Goal: Task Accomplishment & Management: Use online tool/utility

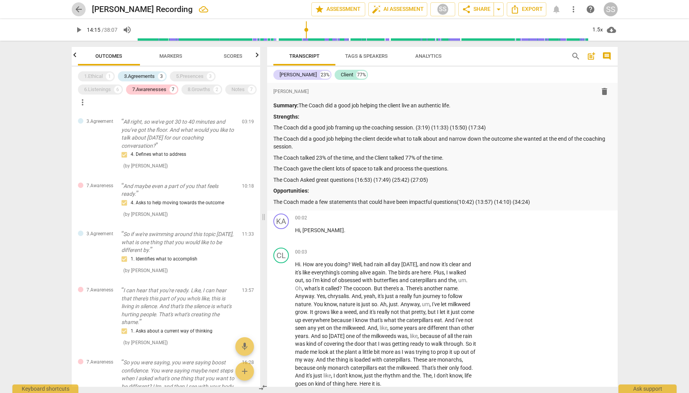
click at [79, 9] on span "arrow_back" at bounding box center [78, 9] width 9 height 9
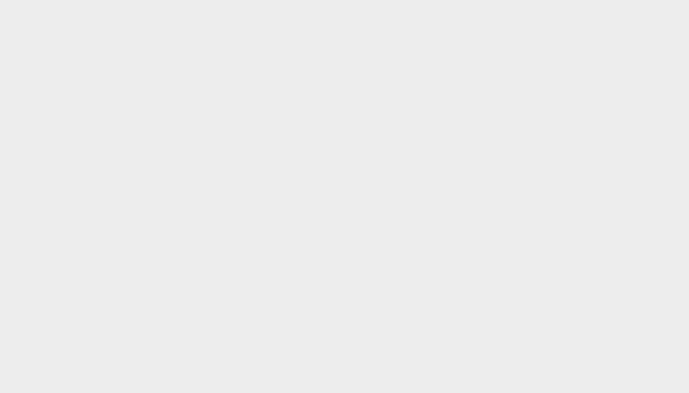
click at [278, 0] on html at bounding box center [344, 0] width 689 height 0
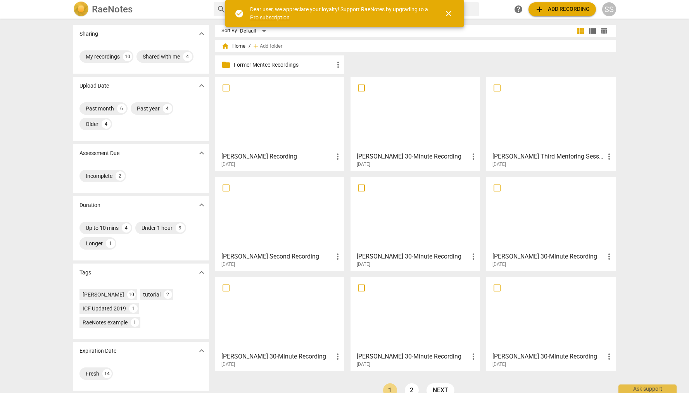
click at [549, 194] on div at bounding box center [551, 214] width 124 height 69
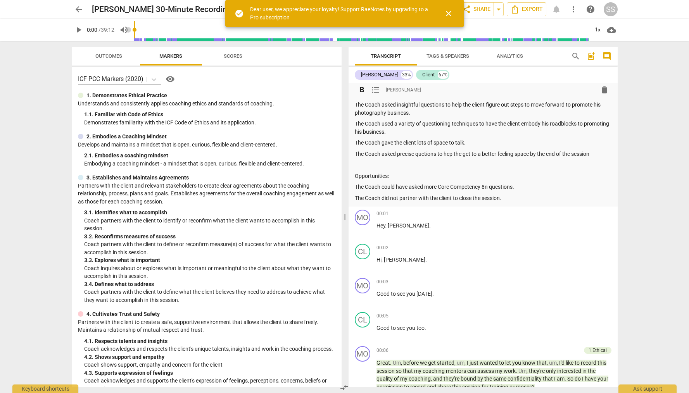
scroll to position [24, 0]
click at [490, 186] on p "The Coach could have asked more Core Competency 8n questions." at bounding box center [483, 186] width 257 height 8
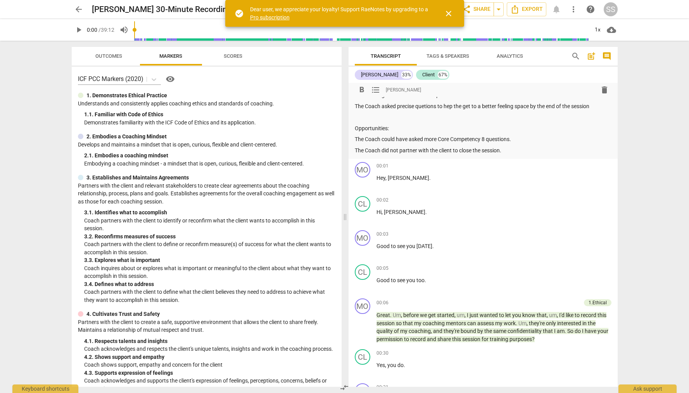
scroll to position [71, 0]
click at [467, 106] on p "The Coach asked precise questions to hep the get to a better feeling space by t…" at bounding box center [483, 106] width 257 height 8
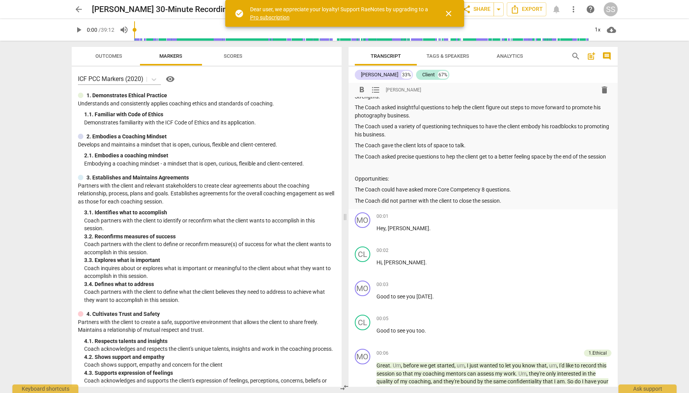
scroll to position [0, 0]
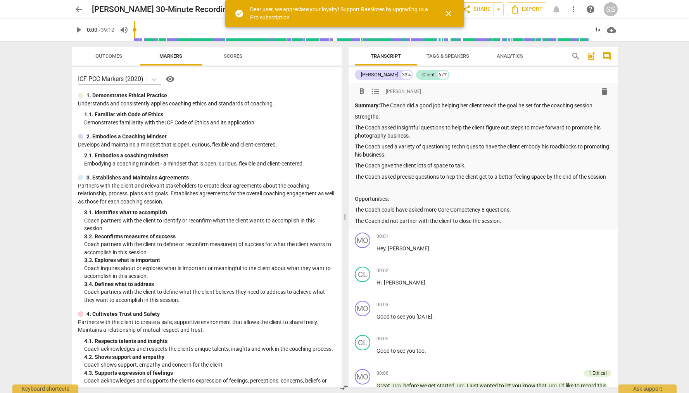
click at [370, 117] on p "Strengths:" at bounding box center [483, 117] width 257 height 8
click at [360, 89] on span "format_bold" at bounding box center [361, 91] width 9 height 9
click at [398, 116] on p "Strengths :" at bounding box center [483, 117] width 257 height 8
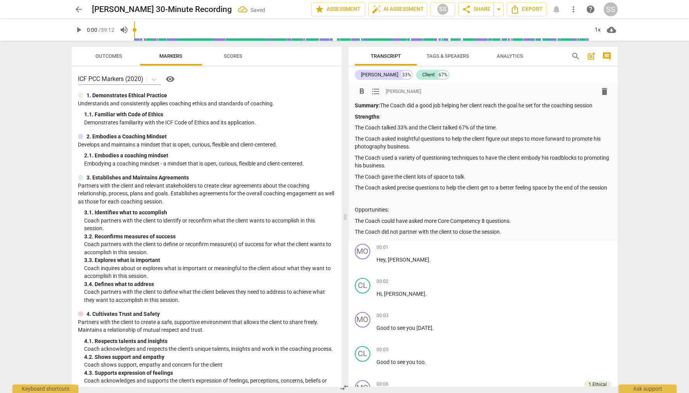
click at [372, 214] on p "Opportunities:" at bounding box center [483, 210] width 257 height 8
click at [362, 89] on span "format_bold" at bounding box center [361, 91] width 9 height 9
click at [474, 225] on p "The Coach could have asked more Core Competency 8 questions." at bounding box center [483, 221] width 257 height 8
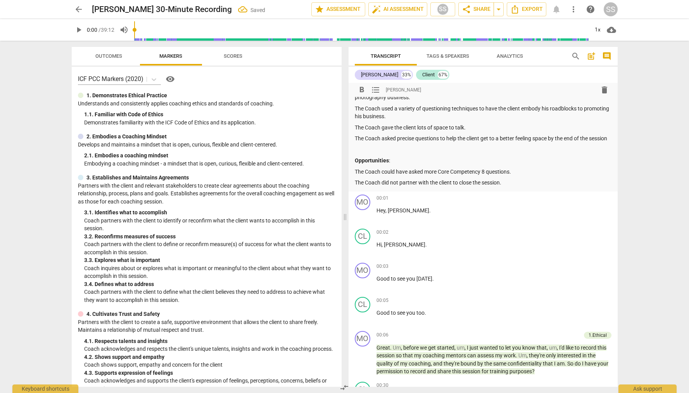
scroll to position [50, 0]
click at [514, 175] on p "The Coach could have asked more Core Competency 8 questions." at bounding box center [483, 171] width 257 height 8
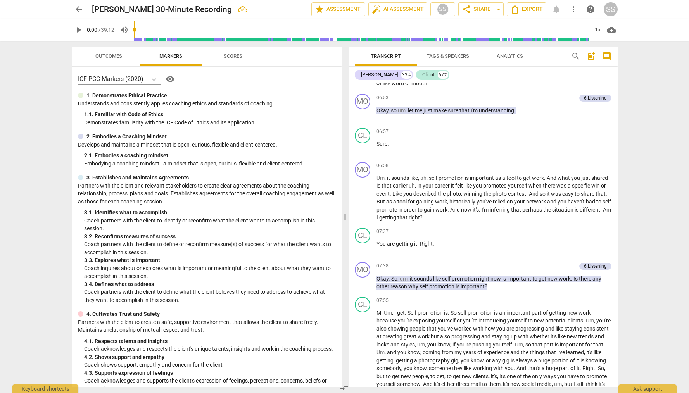
scroll to position [1317, 0]
click at [581, 169] on p "Add competency" at bounding box center [593, 165] width 37 height 7
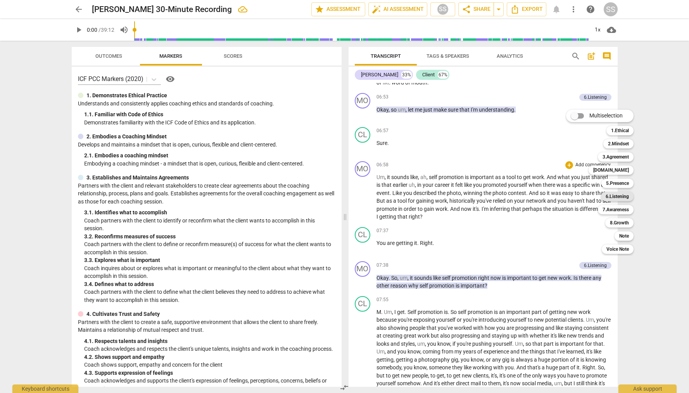
click at [624, 198] on b "6.Listening" at bounding box center [617, 196] width 23 height 9
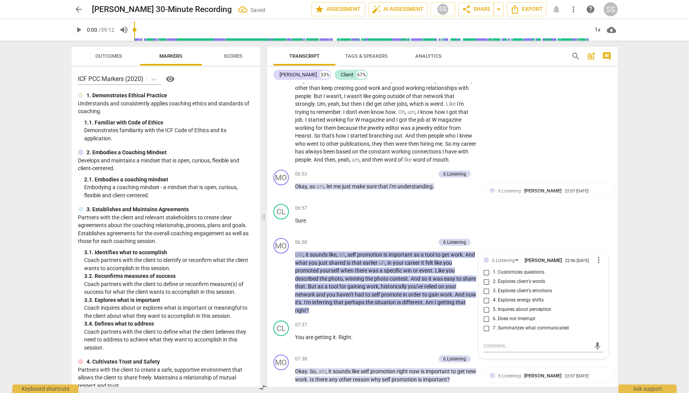
scroll to position [1360, 0]
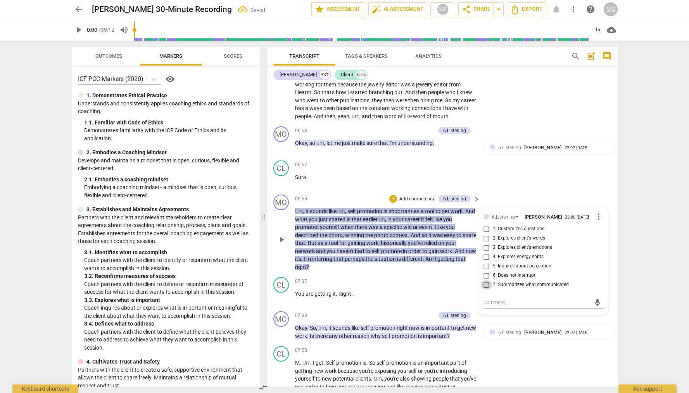
drag, startPoint x: 486, startPoint y: 287, endPoint x: 494, endPoint y: 274, distance: 15.2
click at [486, 287] on input "7. Summarizes what communicated" at bounding box center [487, 284] width 12 height 9
checkbox input "true"
click at [519, 185] on div "CL play_arrow pause 06:57 + Add competency keyboard_arrow_right Sure ." at bounding box center [442, 175] width 351 height 34
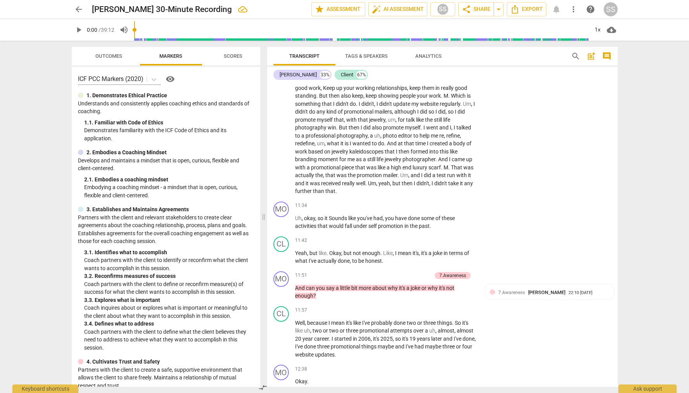
scroll to position [1773, 0]
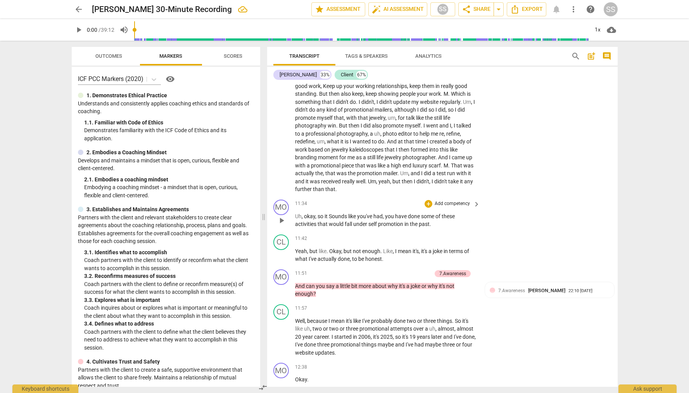
click at [448, 202] on p "Add competency" at bounding box center [452, 204] width 37 height 7
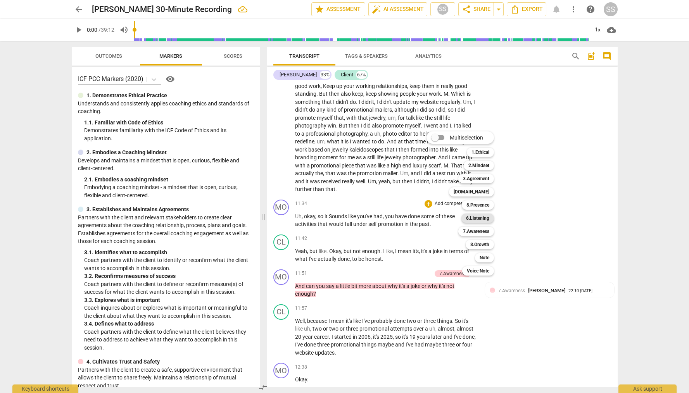
click at [484, 216] on b "6.Listening" at bounding box center [477, 218] width 23 height 9
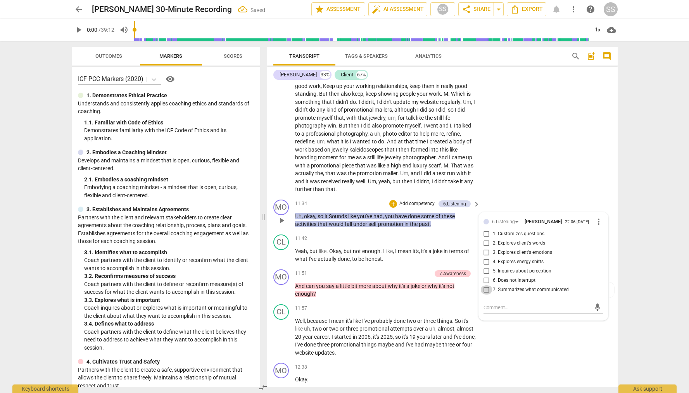
drag, startPoint x: 486, startPoint y: 290, endPoint x: 497, endPoint y: 256, distance: 35.5
click at [486, 288] on input "7. Summarizes what communicated" at bounding box center [487, 290] width 12 height 9
checkbox input "true"
drag, startPoint x: 516, startPoint y: 189, endPoint x: 518, endPoint y: 185, distance: 5.0
click at [517, 189] on div "CL play_arrow pause 07:55 + Add competency keyboard_arrow_right M . Um , I get …" at bounding box center [442, 64] width 351 height 266
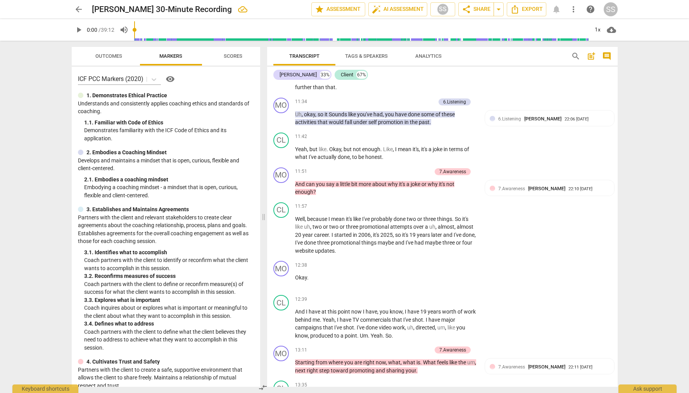
scroll to position [1875, 0]
click at [556, 199] on div "7.Awareness Sheryl Shields 22:10 08-27-2025 1. Asks about a current way of thin…" at bounding box center [550, 196] width 120 height 24
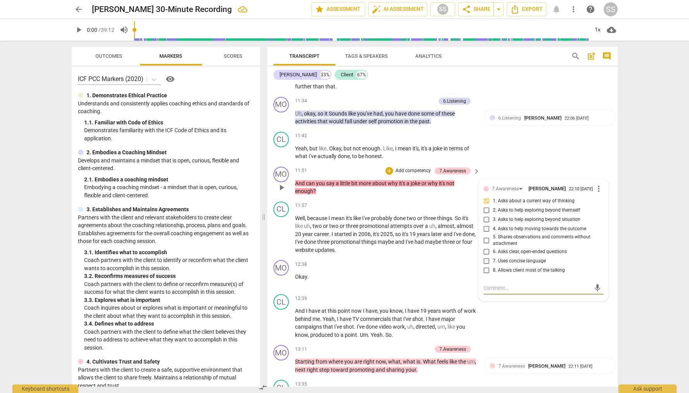
type textarea "G"
type textarea "Gr"
type textarea "Gre"
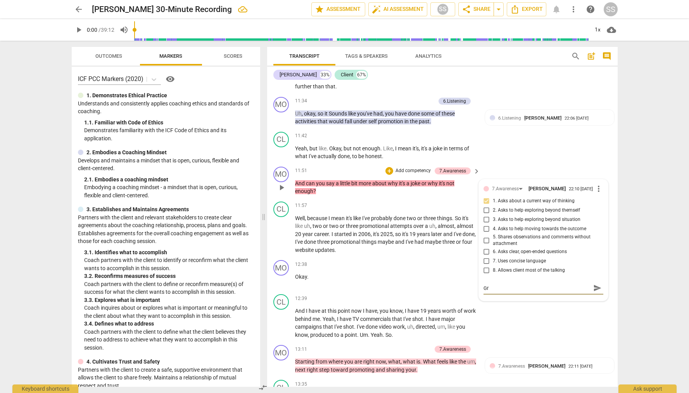
type textarea "Gre"
type textarea "Grea"
type textarea "Great"
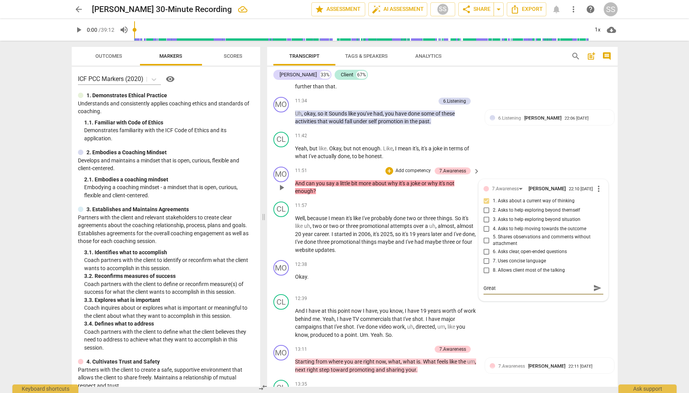
type textarea "Great"
type textarea "Great Q"
type textarea "Great Qu"
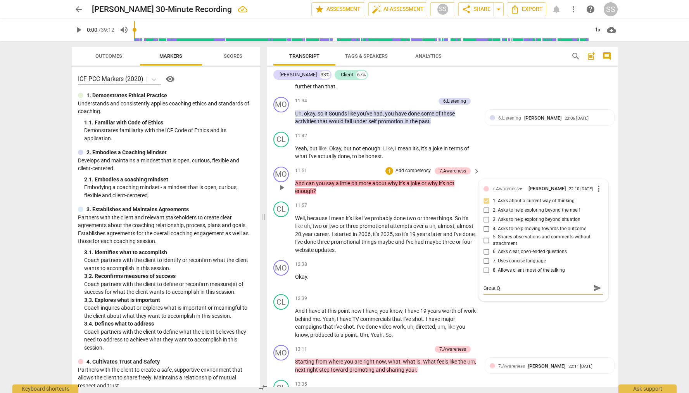
type textarea "Great Qu"
type textarea "Great Que"
type textarea "Great Ques"
type textarea "Great Quest"
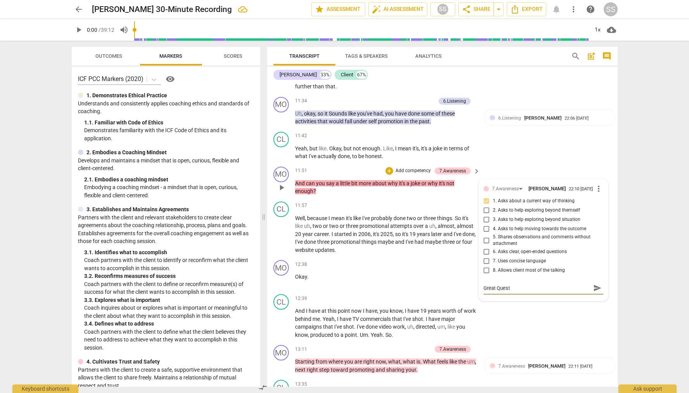
type textarea "Great Questi"
type textarea "Great Questio"
type textarea "Great Question"
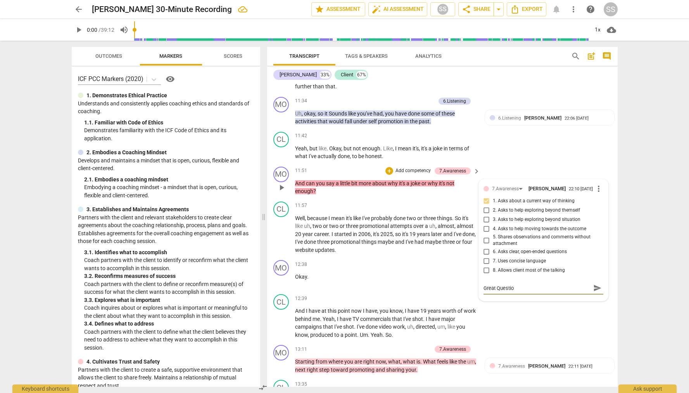
type textarea "Great Question"
type textarea "Great Question!"
click at [442, 263] on p "Add competency" at bounding box center [452, 264] width 37 height 7
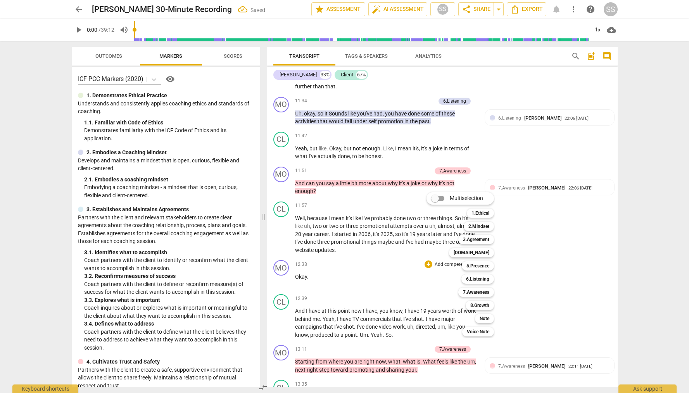
click at [582, 249] on div at bounding box center [344, 196] width 689 height 393
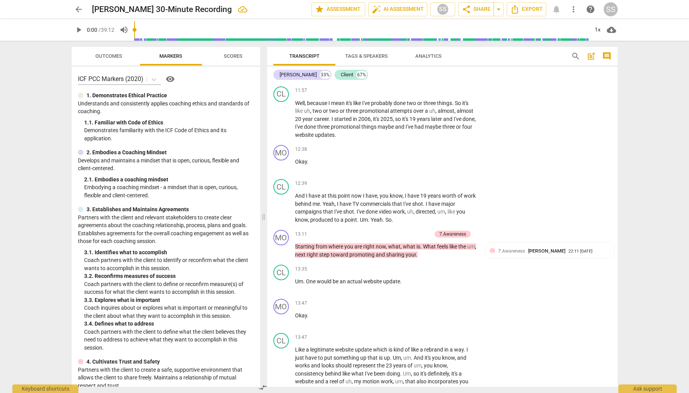
scroll to position [1999, 0]
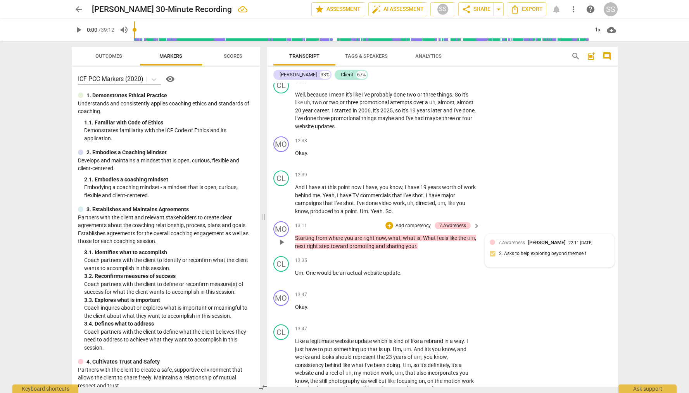
click at [576, 253] on div "7.Awareness Sheryl Shields 22:11 08-27-2025 2. Asks to help exploring beyond th…" at bounding box center [550, 251] width 120 height 24
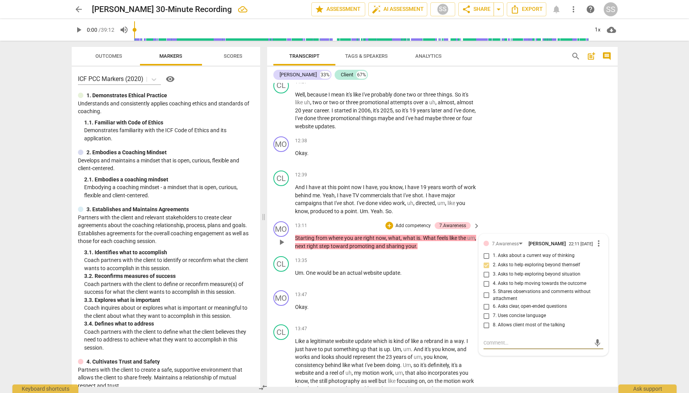
type textarea "G"
type textarea "Gr"
type textarea "Gre"
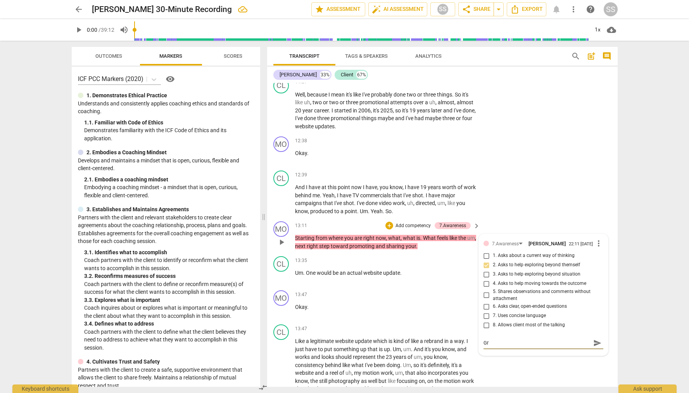
type textarea "Gre"
type textarea "Grea"
type textarea "Great"
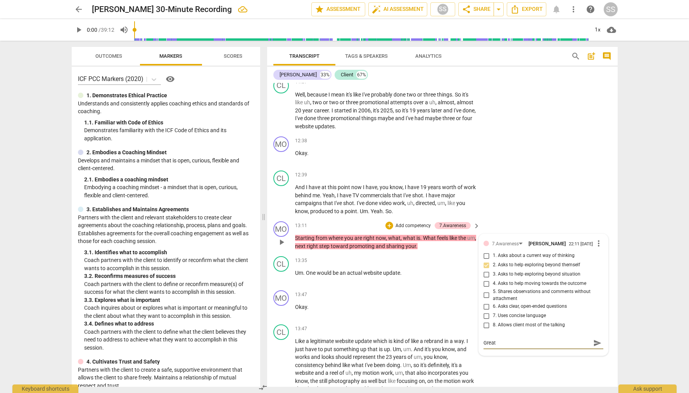
type textarea "Great"
type textarea "Great Q"
type textarea "Great Qu"
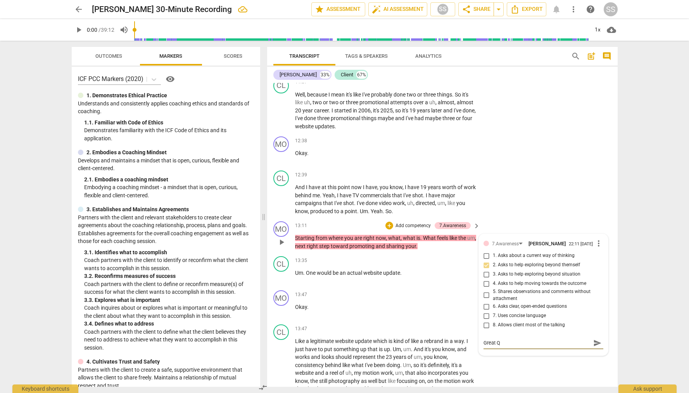
type textarea "Great Qu"
type textarea "Great Que"
type textarea "Great Ques"
type textarea "Great Quest"
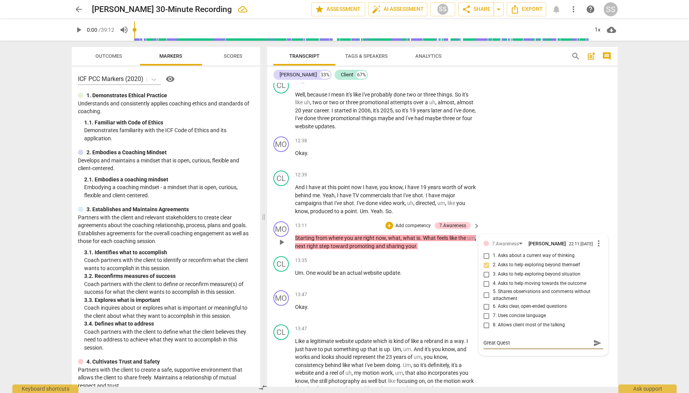
type textarea "Great Questi"
type textarea "Great Questio"
type textarea "Great Question"
type textarea "Great Question!"
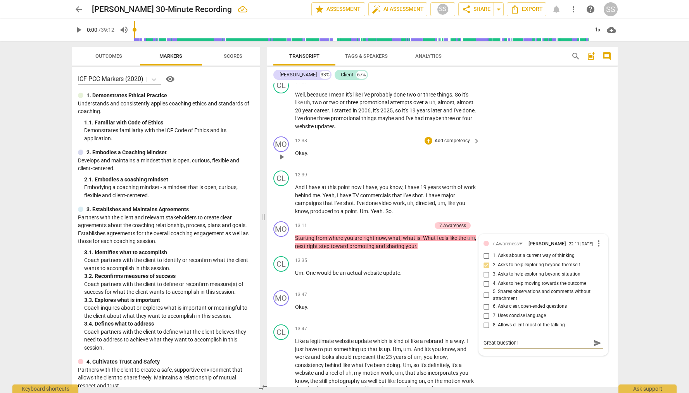
type textarea "Great Question!"
click at [546, 167] on div "MO play_arrow pause 12:38 + Add competency keyboard_arrow_right Okay ." at bounding box center [442, 150] width 351 height 34
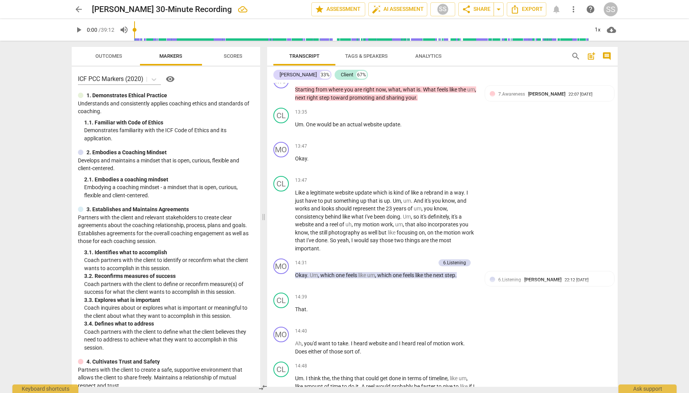
scroll to position [2149, 0]
click at [565, 278] on div "22:12 08-27-2025" at bounding box center [577, 279] width 24 height 5
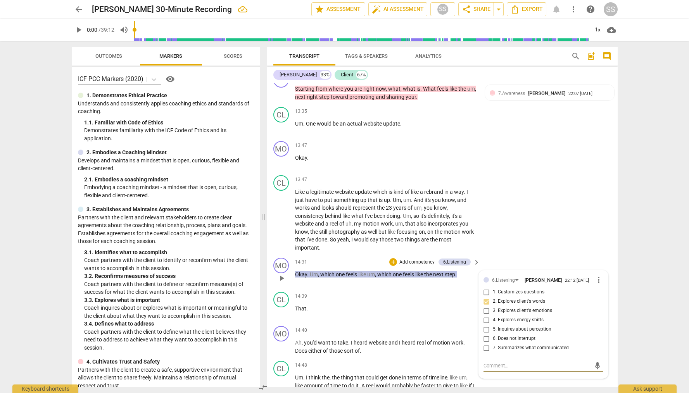
type textarea "G"
type textarea "Gr"
type textarea "Gre"
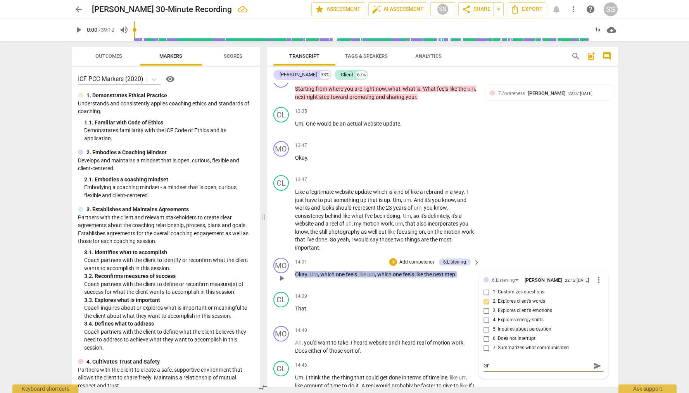
type textarea "Gre"
type textarea "Grea"
type textarea "Great"
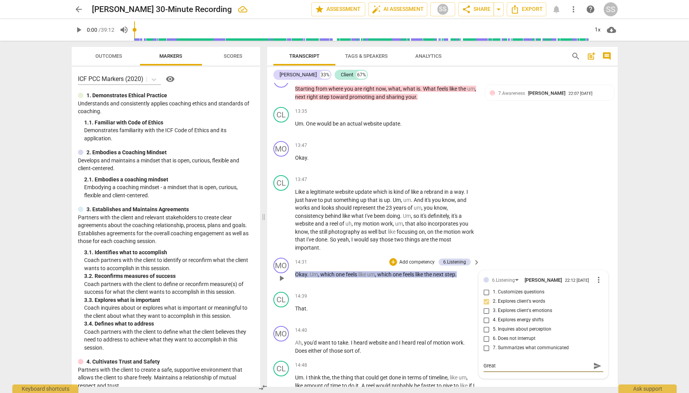
type textarea "Great"
type textarea "Great Q"
type textarea "Great Qu"
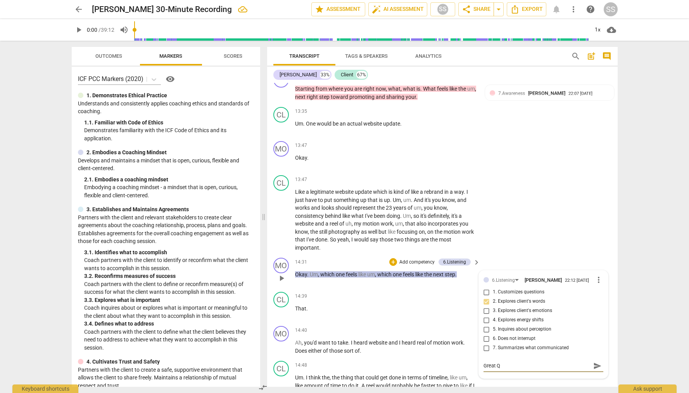
type textarea "Great Qu"
type textarea "Great Que"
type textarea "Great Ques"
type textarea "Great Quest"
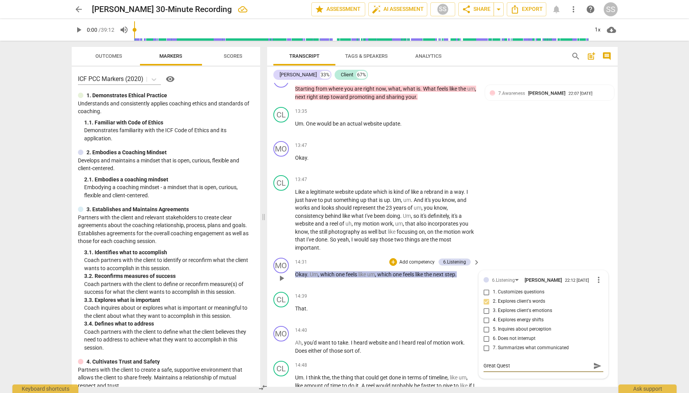
type textarea "Great Questi"
type textarea "Great Questio"
type textarea "Great Question"
type textarea "Great Question!"
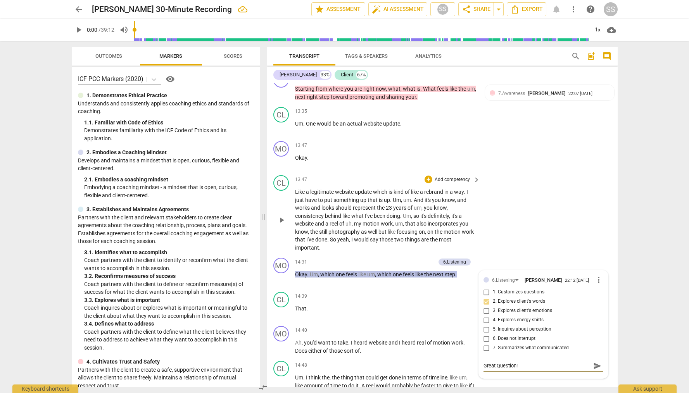
type textarea "Great Question!"
click at [537, 217] on div "CL play_arrow pause 13:47 + Add competency keyboard_arrow_right Like a legitima…" at bounding box center [442, 213] width 351 height 83
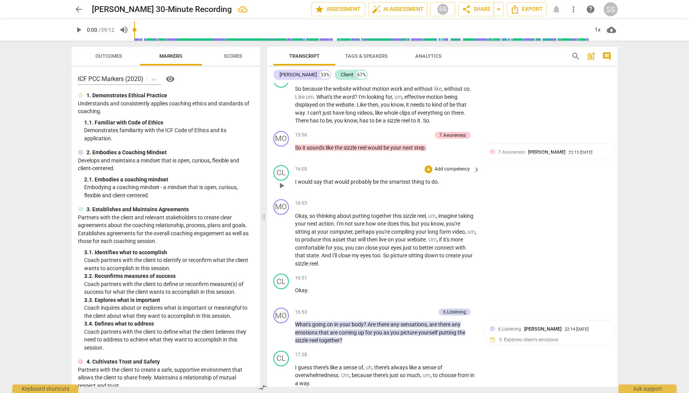
scroll to position [2540, 0]
click at [451, 201] on p "Add competency" at bounding box center [452, 202] width 37 height 7
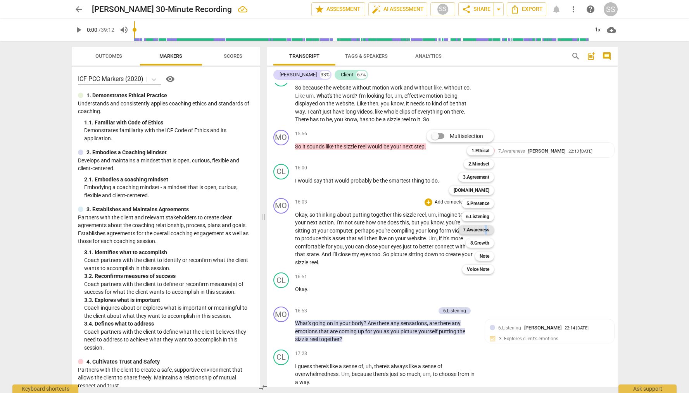
click at [486, 229] on b "7.Awareness" at bounding box center [476, 229] width 26 height 9
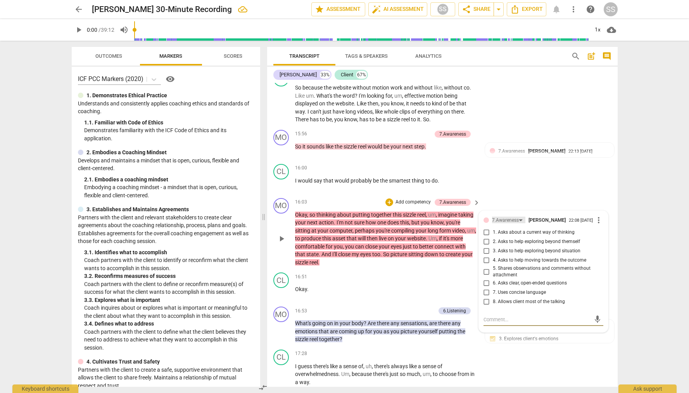
click at [507, 220] on div "7.Awareness" at bounding box center [505, 220] width 27 height 7
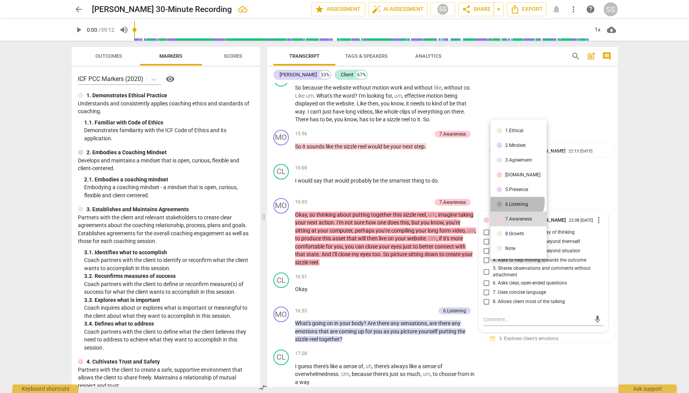
click at [517, 202] on div "6.Listening" at bounding box center [517, 204] width 23 height 5
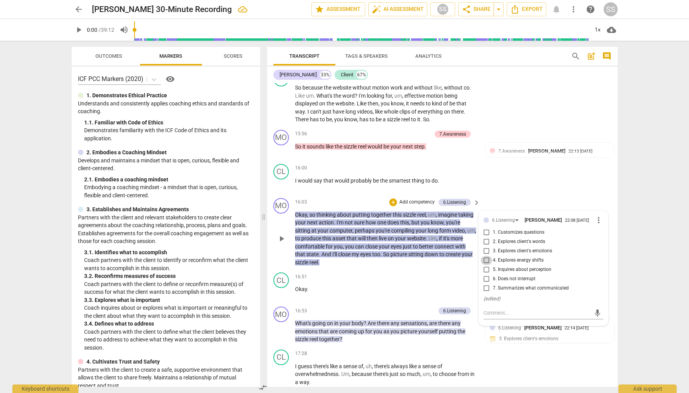
click at [487, 264] on input "4. Explores energy shifts" at bounding box center [487, 260] width 12 height 9
checkbox input "true"
click at [538, 208] on div "MO play_arrow pause 16:03 + Add competency 6.Listening keyboard_arrow_right Oka…" at bounding box center [442, 232] width 351 height 75
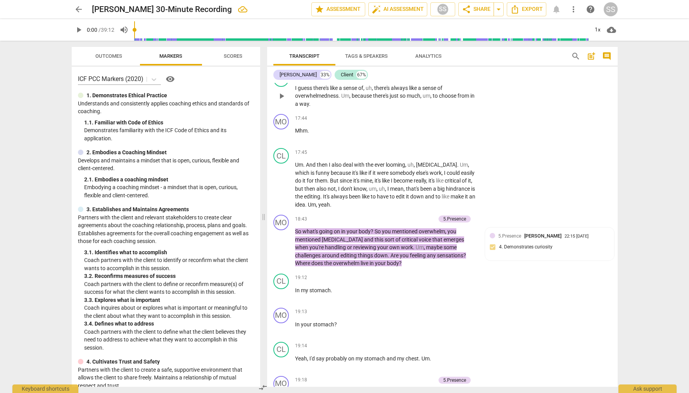
scroll to position [2819, 0]
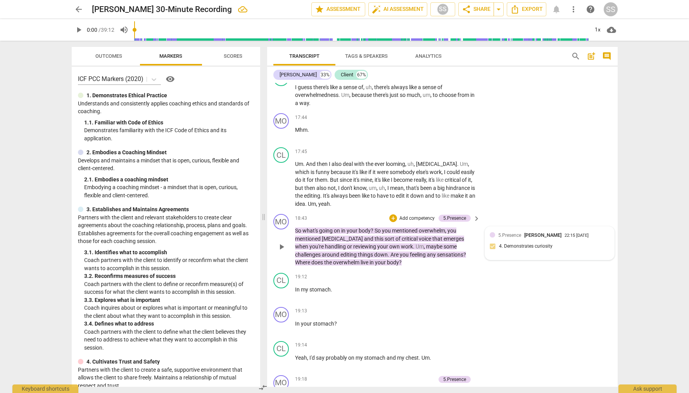
click at [513, 244] on div "5.Presence Sheryl Shields 22:15 08-27-2025 4. Demonstrates curiosity" at bounding box center [550, 244] width 120 height 24
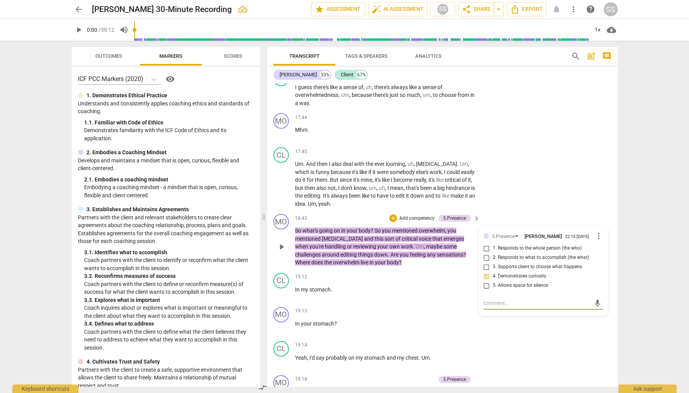
type textarea "S"
type textarea "St"
type textarea "Sta"
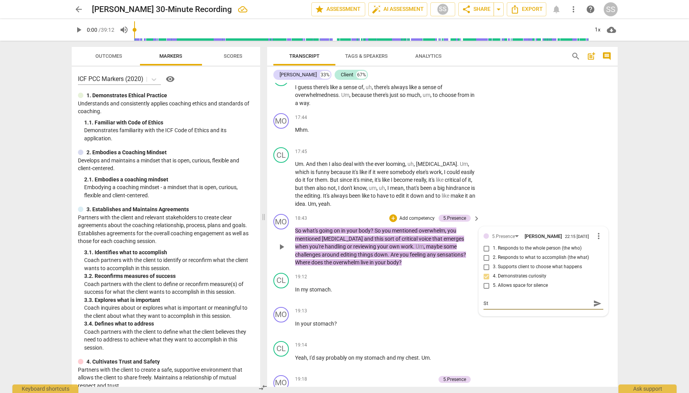
type textarea "Sta"
type textarea "Stac"
type textarea "Stack"
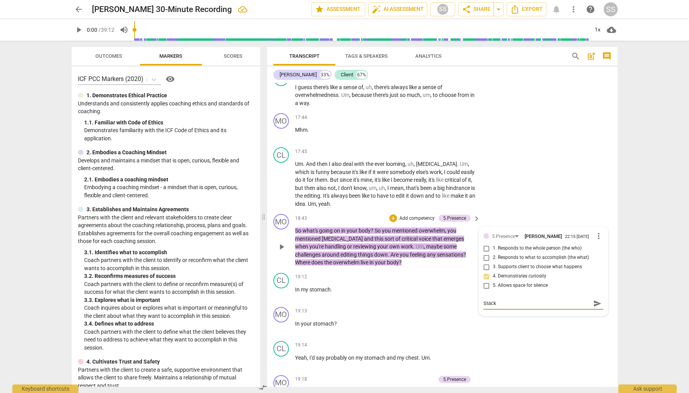
type textarea "Stacke"
type textarea "Stacked"
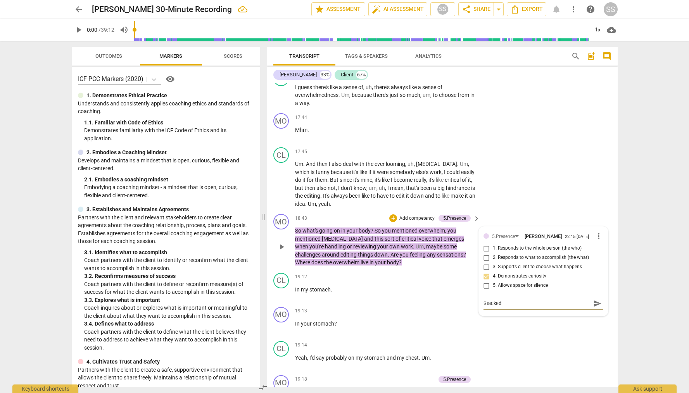
type textarea "Stacked"
type textarea "Stacked q"
type textarea "Stacked qu"
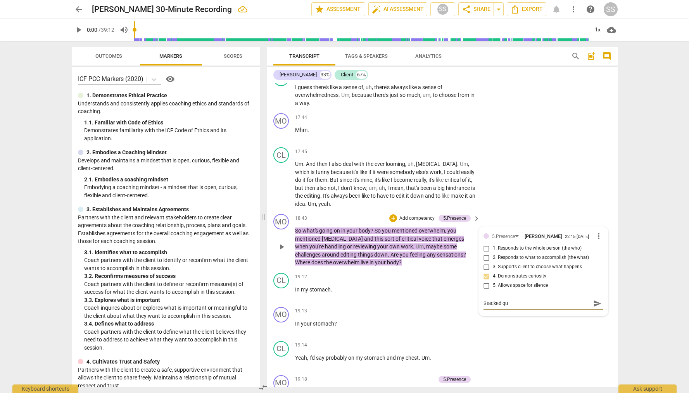
type textarea "Stacked q"
type textarea "Stacked"
type textarea "Stacked Q"
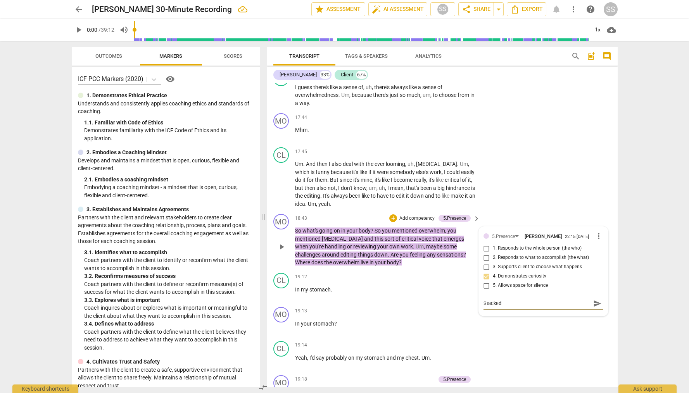
type textarea "Stacked Q"
type textarea "Stacked Qu"
type textarea "Stacked Que"
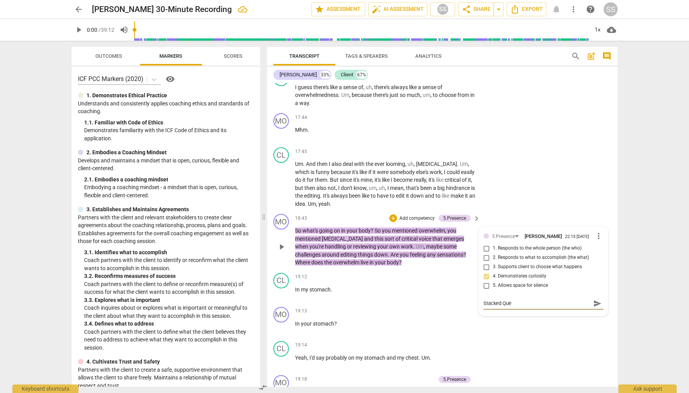
type textarea "Stacked Ques"
type textarea "Stacked Quest"
type textarea "Stacked Questo"
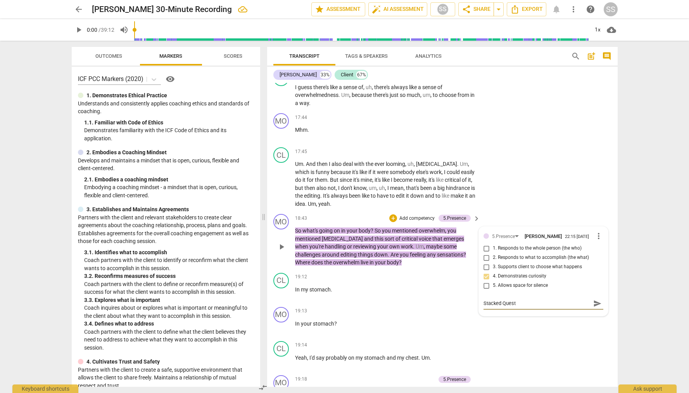
type textarea "Stacked Questo"
type textarea "Stacked Questop"
type textarea "Stacked Questo"
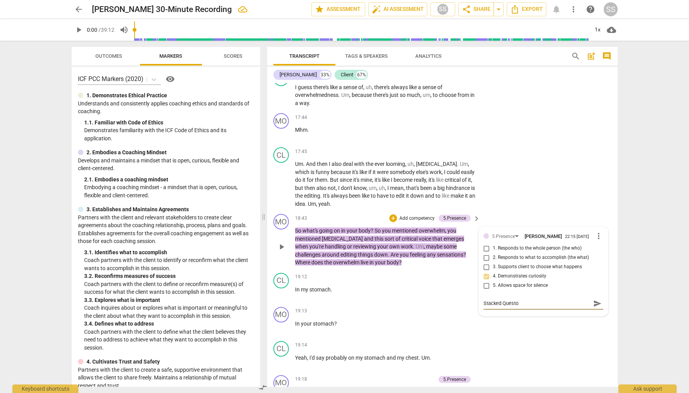
type textarea "Stacked Quest"
type textarea "Stacked Questi"
type textarea "Stacked Questio"
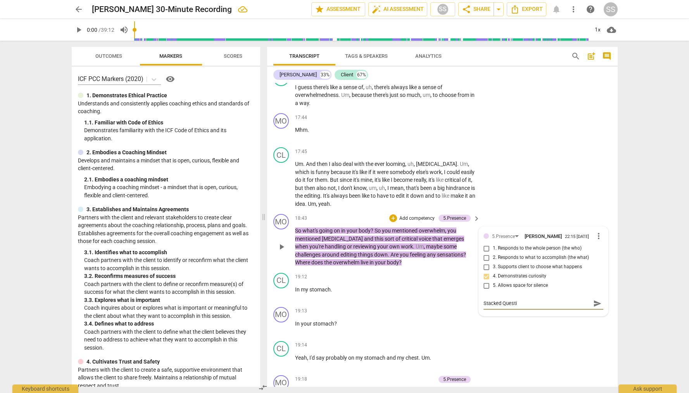
type textarea "Stacked Questio"
type textarea "Stacked Question"
type textarea "Stacked Questions"
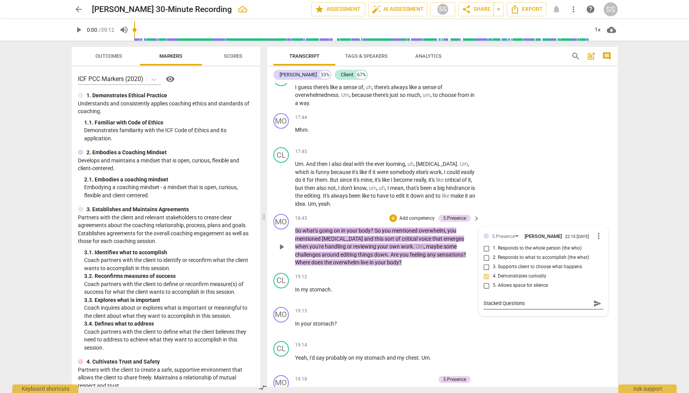
type textarea "Stacked Questions."
type textarea "Stacked Questions. W"
type textarea "Stacked Questions. Wh"
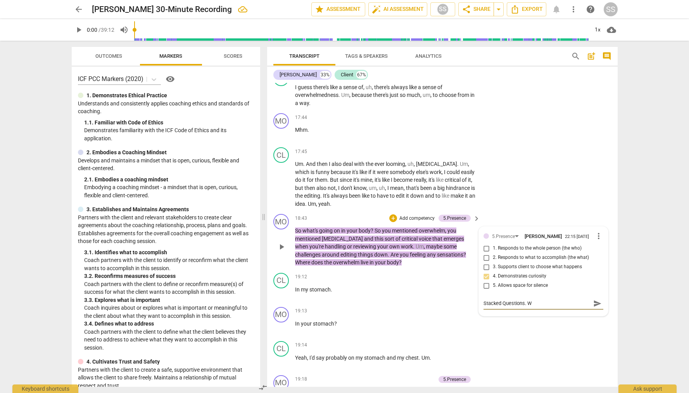
type textarea "Stacked Questions. Wh"
type textarea "Stacked Questions. Whi"
type textarea "Stacked Questions. Whic"
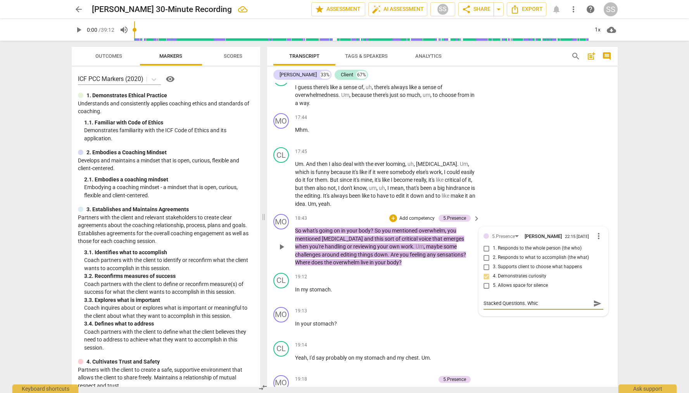
type textarea "Stacked Questions. Which"
type textarea "Stacked Questions. Which o"
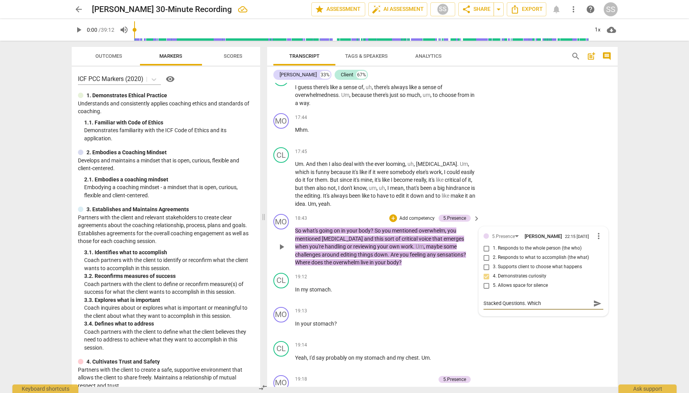
type textarea "Stacked Questions. Which o"
type textarea "Stacked Questions. Which on"
type textarea "Stacked Questions. Which one"
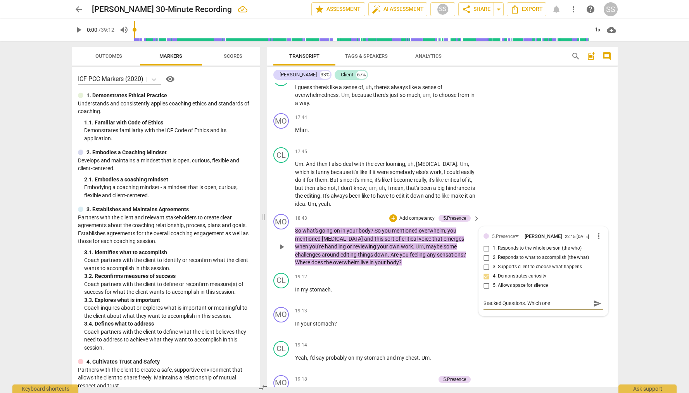
type textarea "Stacked Questions. Which one"
type textarea "Stacked Questions. Which one q"
type textarea "Stacked Questions. Which one qu"
type textarea "Stacked Questions. Which one que"
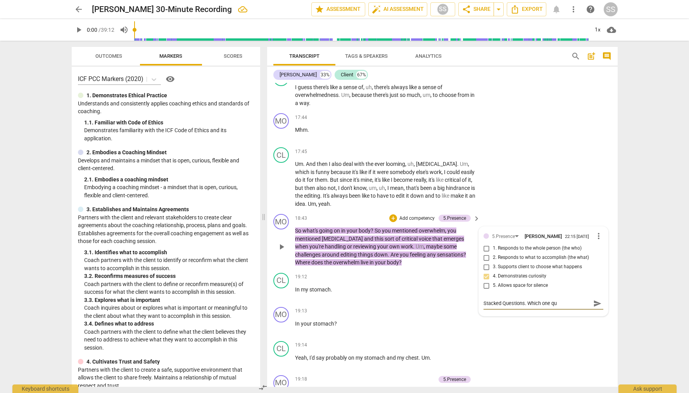
type textarea "Stacked Questions. Which one que"
type textarea "Stacked Questions. Which one ques"
type textarea "Stacked Questions. Which one quest"
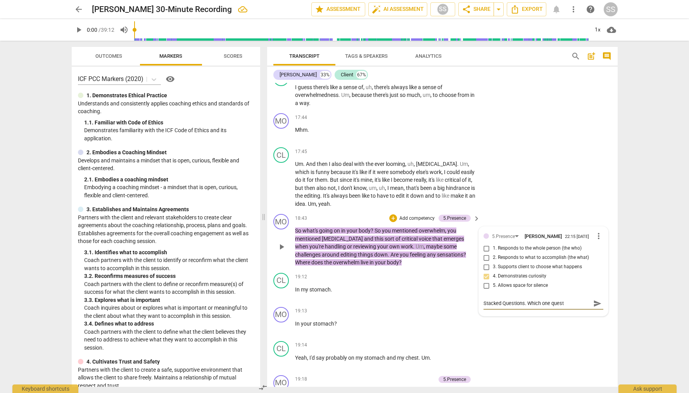
type textarea "Stacked Questions. Which one questi"
type textarea "Stacked Questions. Which one questio"
type textarea "Stacked Questions. Which one question"
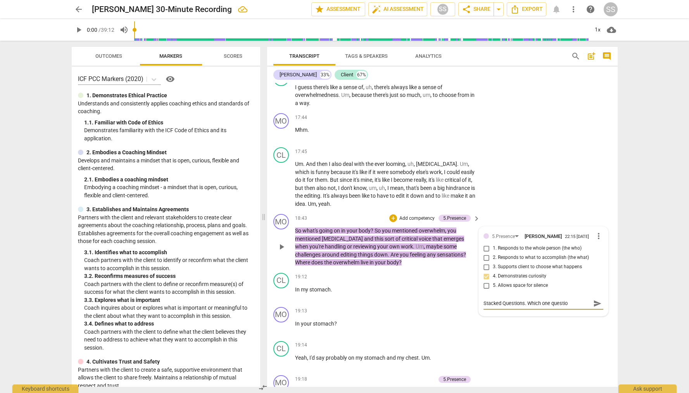
type textarea "Stacked Questions. Which one question"
type textarea "Stacked Questions. Which one question w"
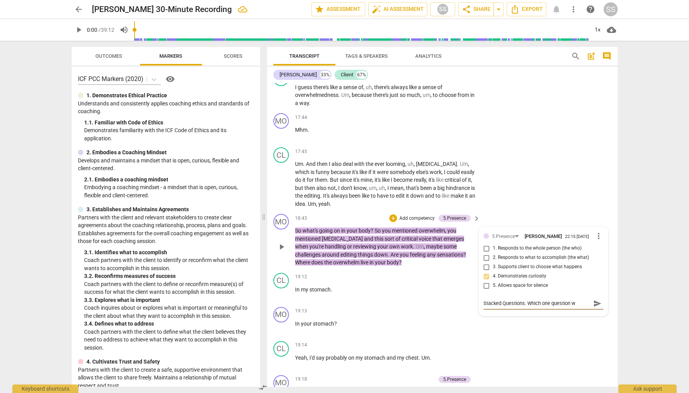
type textarea "Stacked Questions. Which one question wo"
type textarea "Stacked Questions. Which one question wou"
type textarea "Stacked Questions. Which one question woul"
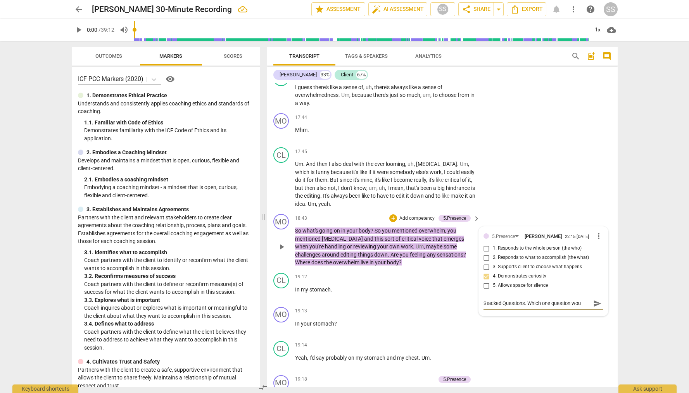
type textarea "Stacked Questions. Which one question woul"
type textarea "Stacked Questions. Which one question would"
type textarea "Stacked Questions. Which one question would h"
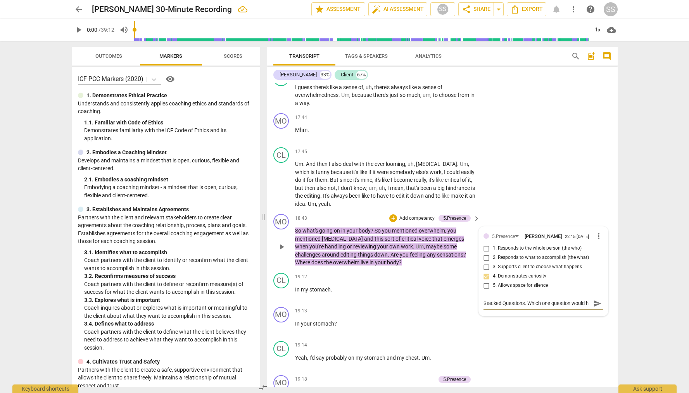
type textarea "Stacked Questions. Which one question would ha"
type textarea "Stacked Questions. Which one question would hav"
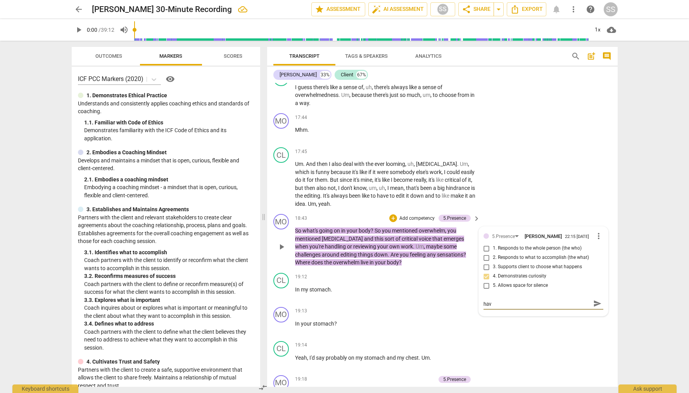
type textarea "Stacked Questions. Which one question would have"
type textarea "Stacked Questions. Which one question would have b"
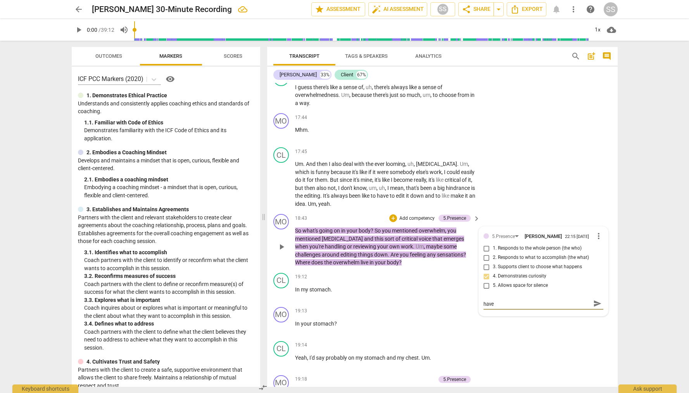
type textarea "Stacked Questions. Which one question would have b"
type textarea "Stacked Questions. Which one question would have be"
type textarea "Stacked Questions. Which one question would have bee"
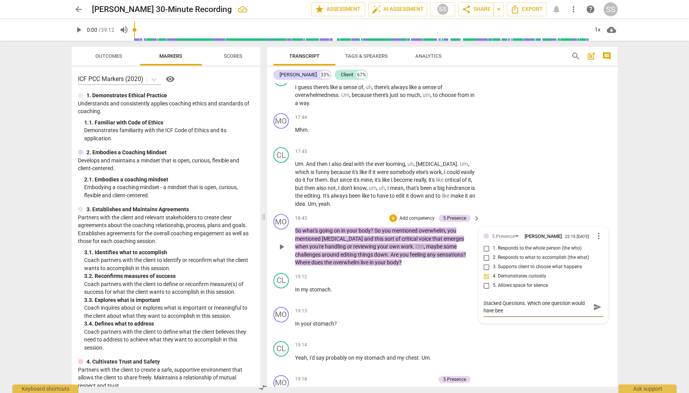
type textarea "Stacked Questions. Which one question would have been"
click at [430, 305] on div "MO play_arrow pause 19:13 + Add competency keyboard_arrow_right In your stomach…" at bounding box center [442, 321] width 351 height 34
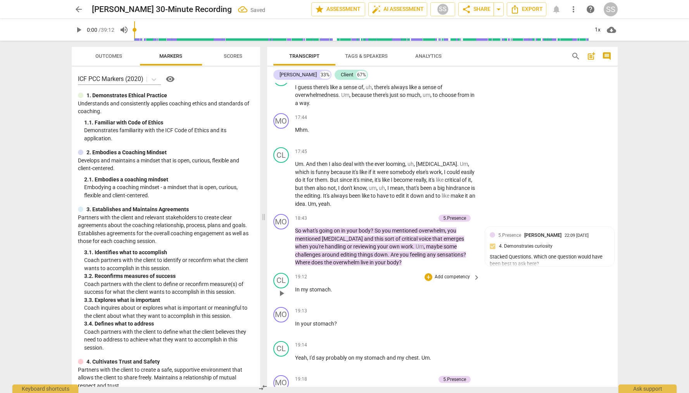
click at [406, 291] on p "In my stomach ." at bounding box center [386, 290] width 182 height 8
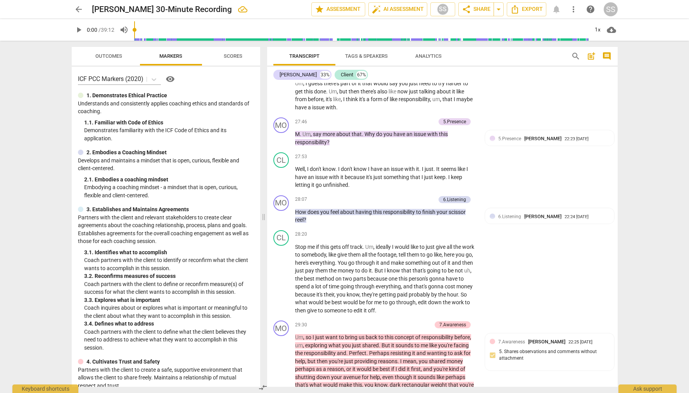
scroll to position [4563, 0]
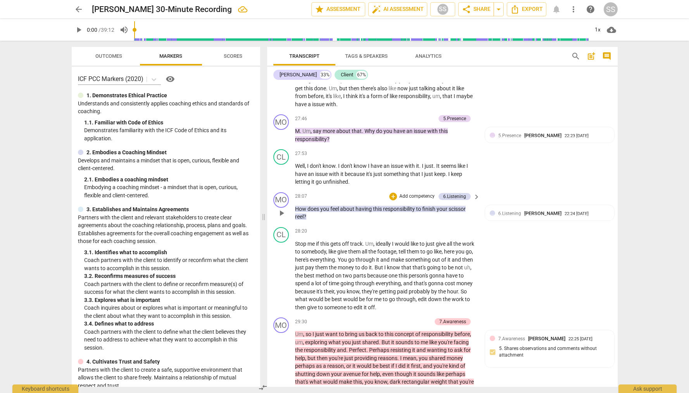
click at [463, 212] on span "scissor" at bounding box center [457, 209] width 17 height 6
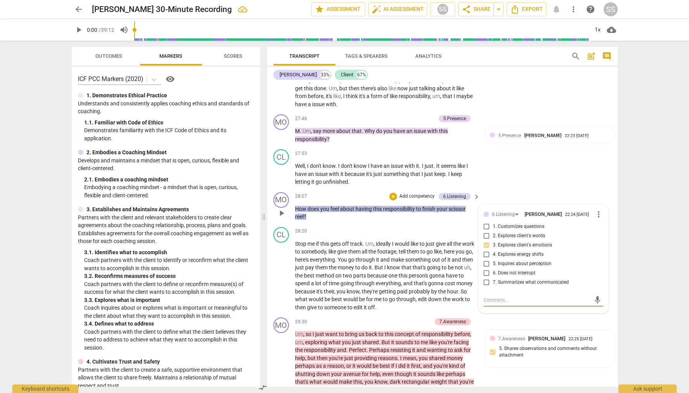
click at [467, 216] on p "How does you feel about having this responsibility to finish your scissor reel ?" at bounding box center [386, 213] width 182 height 16
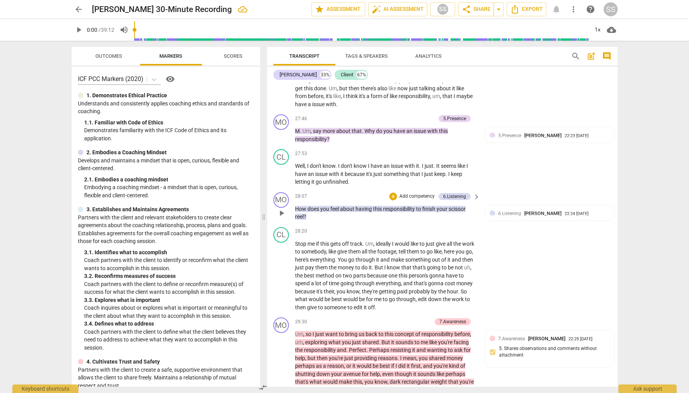
click at [466, 212] on span "scissor" at bounding box center [457, 209] width 17 height 6
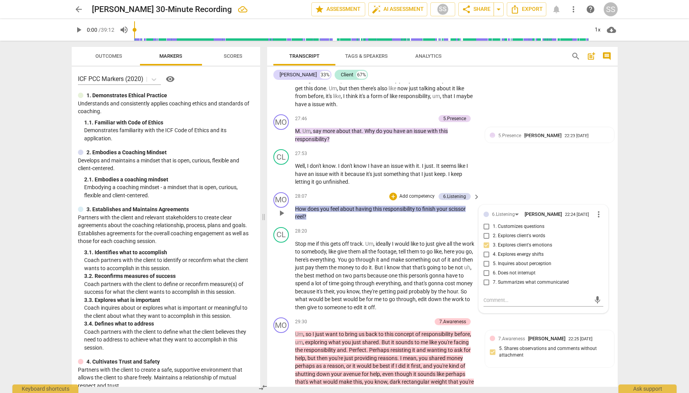
click at [466, 212] on span "scissor" at bounding box center [457, 209] width 17 height 6
click at [472, 215] on p "How does you feel about having this responsibility to finish your scissor reel ?" at bounding box center [386, 213] width 182 height 16
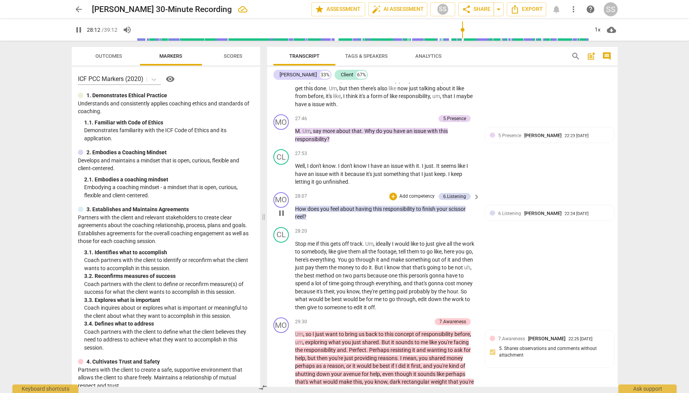
click at [278, 218] on span "pause" at bounding box center [281, 213] width 9 height 9
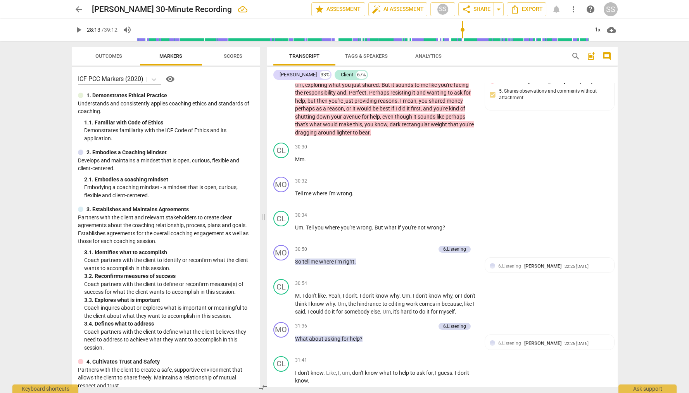
scroll to position [4823, 0]
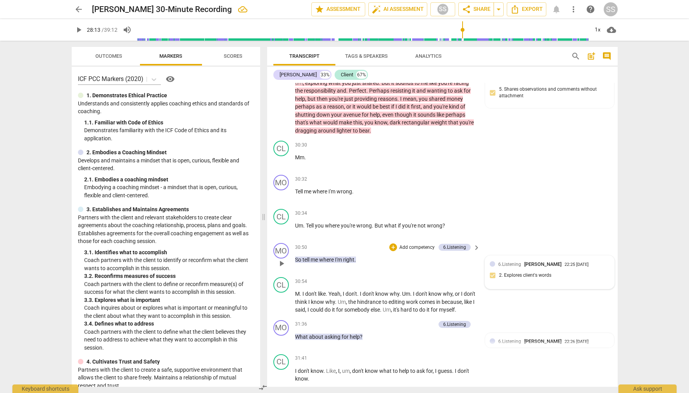
click at [565, 268] on div "22:25 08-27-2025" at bounding box center [577, 265] width 24 height 5
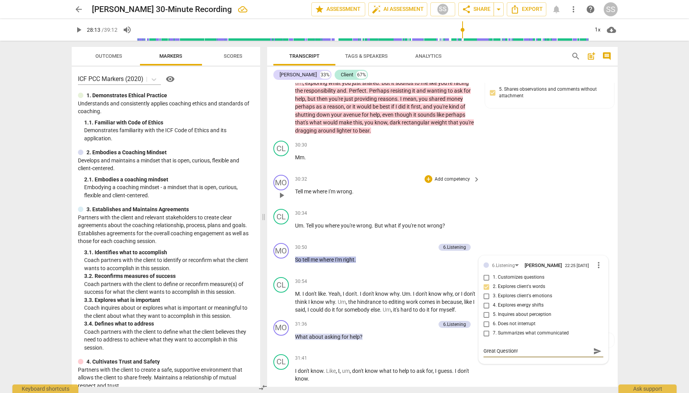
click at [521, 203] on div "MO play_arrow pause 30:32 + Add competency keyboard_arrow_right Tell me where I…" at bounding box center [442, 189] width 351 height 34
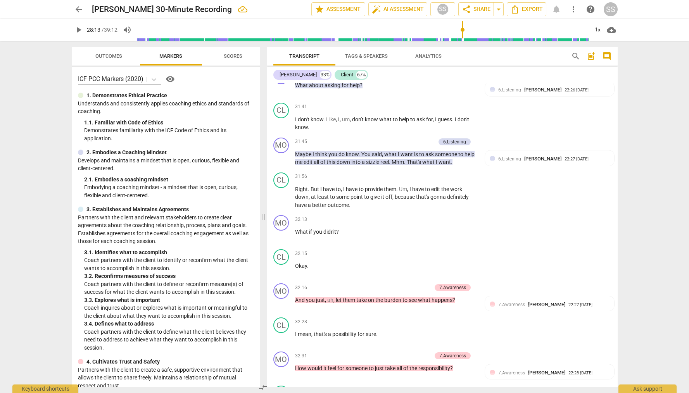
scroll to position [5100, 0]
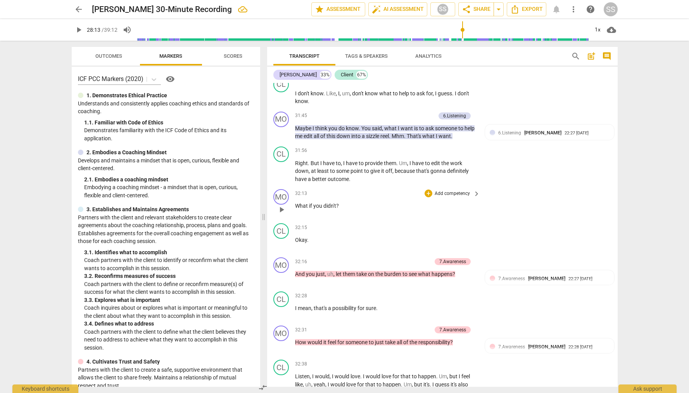
click at [458, 197] on p "Add competency" at bounding box center [452, 193] width 37 height 7
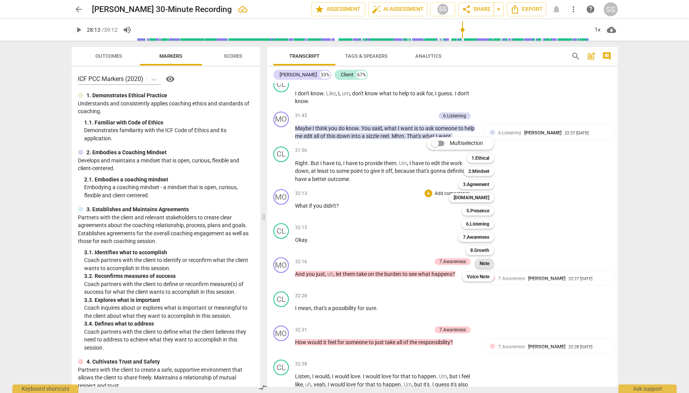
click at [486, 265] on b "Note" at bounding box center [485, 263] width 10 height 9
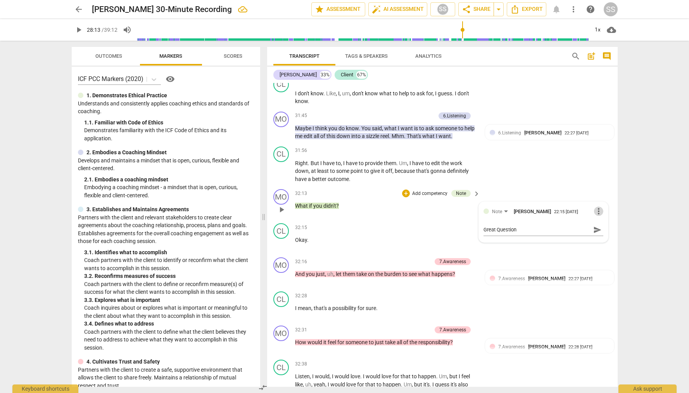
click at [596, 216] on span "more_vert" at bounding box center [598, 211] width 9 height 9
click at [532, 223] on div at bounding box center [344, 196] width 689 height 393
click at [528, 215] on span "[PERSON_NAME]" at bounding box center [532, 212] width 37 height 6
click at [512, 187] on div "CL play_arrow pause 31:56 + Add competency keyboard_arrow_right Right . But I h…" at bounding box center [442, 165] width 351 height 43
click at [430, 197] on p "Add competency" at bounding box center [430, 193] width 37 height 7
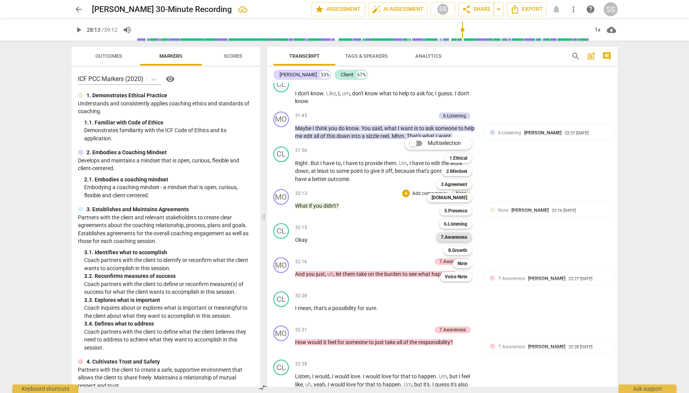
click at [462, 233] on b "7.Awareness" at bounding box center [454, 237] width 26 height 9
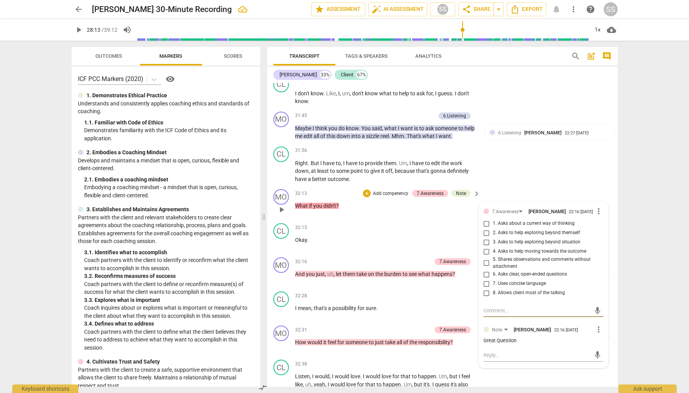
click at [485, 256] on input "4. Asks to help moving towards the outcome" at bounding box center [487, 251] width 12 height 9
click at [505, 187] on div "CL play_arrow pause 31:56 + Add competency keyboard_arrow_right Right . But I h…" at bounding box center [442, 165] width 351 height 43
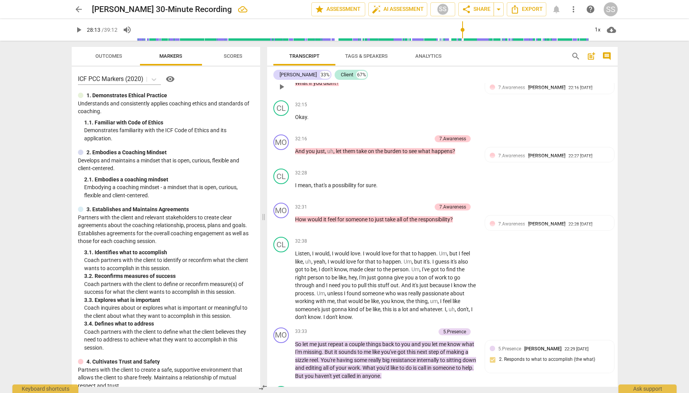
scroll to position [5226, 0]
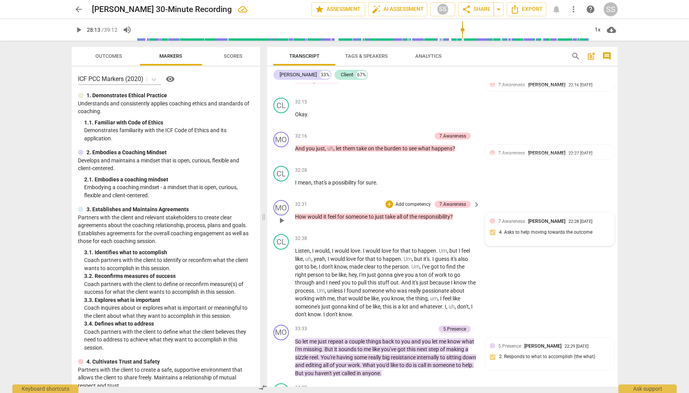
click at [551, 241] on div "7.Awareness Sheryl Shields 22:28 08-27-2025 4. Asks to help moving towards the …" at bounding box center [550, 230] width 120 height 24
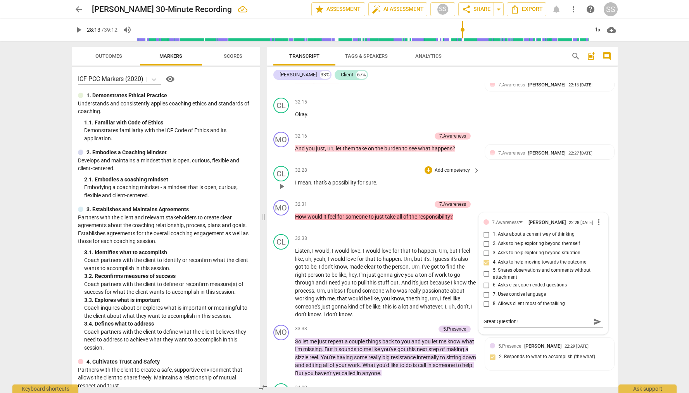
click at [505, 197] on div "CL play_arrow pause 32:28 + Add competency keyboard_arrow_right I mean , that's…" at bounding box center [442, 180] width 351 height 34
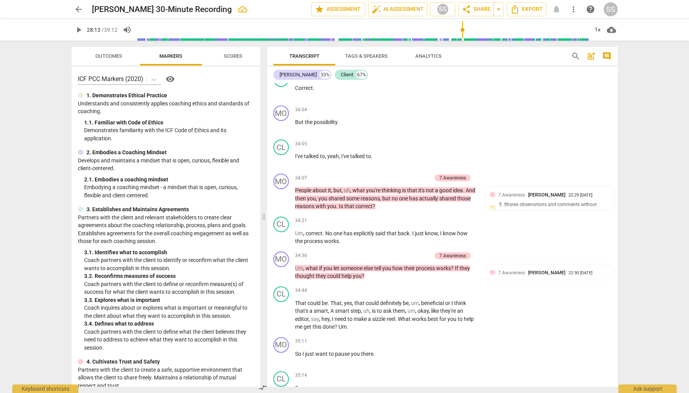
scroll to position [5541, 0]
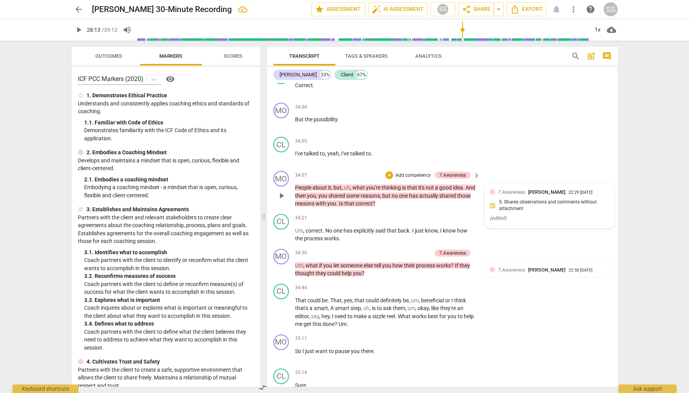
click at [514, 217] on div "7.Awareness Sheryl Shields 22:29 08-27-2025 5. Shares observations and comments…" at bounding box center [550, 206] width 120 height 35
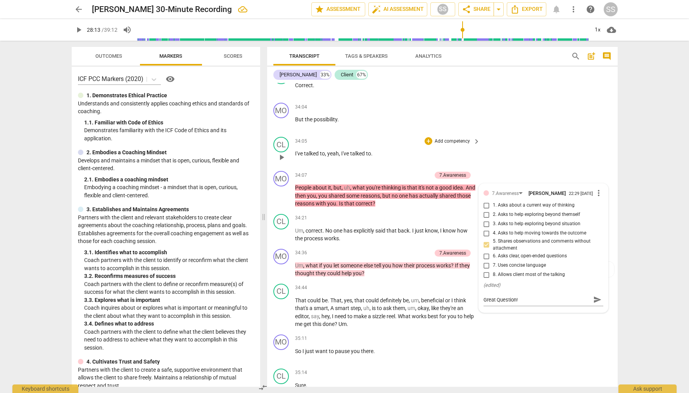
drag, startPoint x: 501, startPoint y: 130, endPoint x: 524, endPoint y: 159, distance: 36.2
click at [501, 130] on div "MO play_arrow pause 34:04 + Add competency keyboard_arrow_right But the possibi…" at bounding box center [442, 117] width 351 height 34
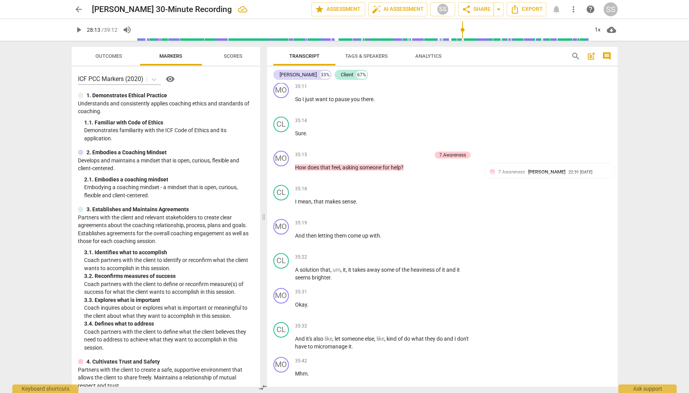
scroll to position [5794, 0]
click at [538, 174] on span "[PERSON_NAME]" at bounding box center [546, 171] width 37 height 6
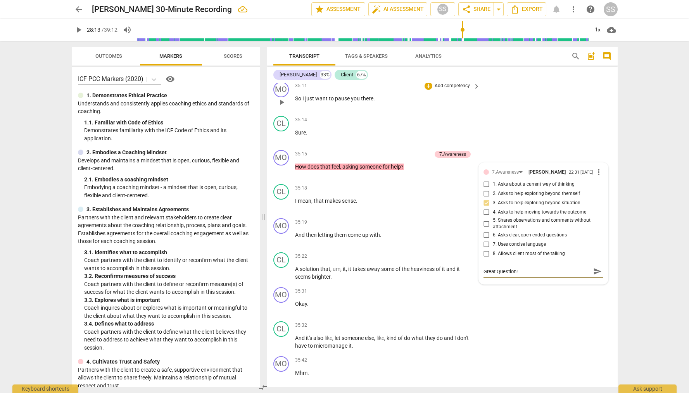
click at [524, 113] on div "MO play_arrow pause 35:11 + Add competency keyboard_arrow_right So I just want …" at bounding box center [442, 96] width 351 height 34
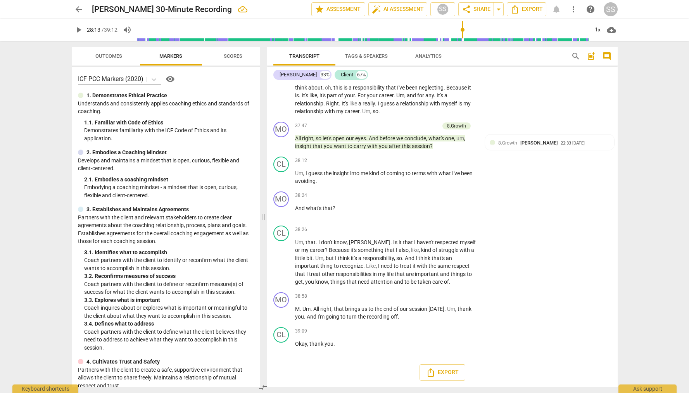
scroll to position [6400, 0]
click at [448, 194] on p "Add competency" at bounding box center [452, 195] width 37 height 7
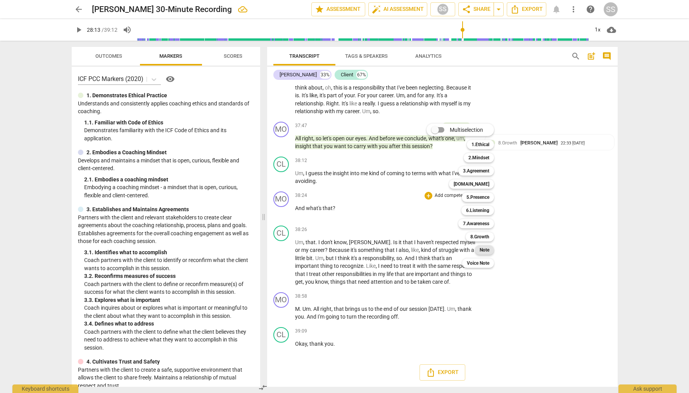
click at [487, 249] on b "Note" at bounding box center [485, 250] width 10 height 9
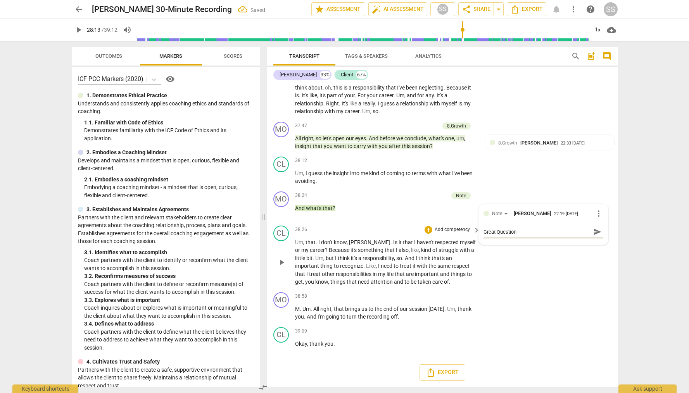
click at [518, 270] on div "CL play_arrow pause 38:26 + Add competency keyboard_arrow_right Um , that . I d…" at bounding box center [442, 256] width 351 height 67
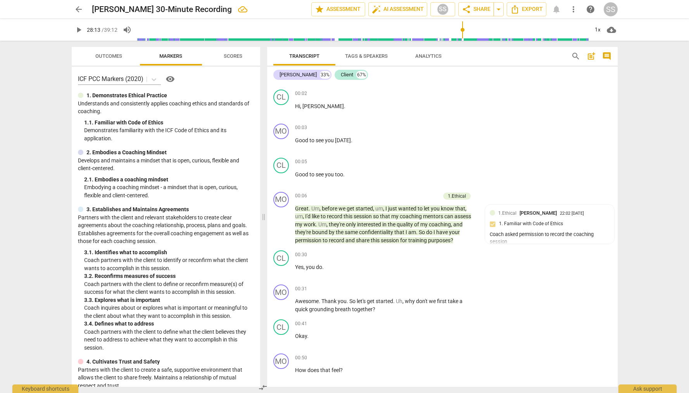
scroll to position [0, 0]
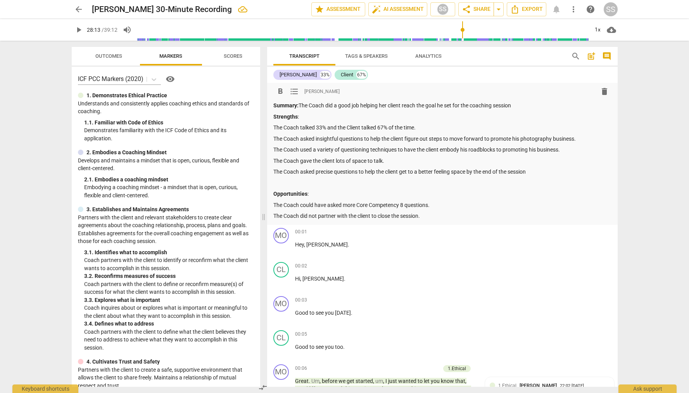
click at [429, 216] on p "The Coach did not partner with the client to close the session." at bounding box center [443, 216] width 338 height 8
drag, startPoint x: 273, startPoint y: 170, endPoint x: 531, endPoint y: 173, distance: 257.6
click at [532, 174] on p "The Coach asked precise questions to help the client get to a better feeling sp…" at bounding box center [443, 172] width 338 height 8
click at [407, 149] on p "The Coach used a variety of questioning techniques to have the client embody hi…" at bounding box center [443, 150] width 338 height 8
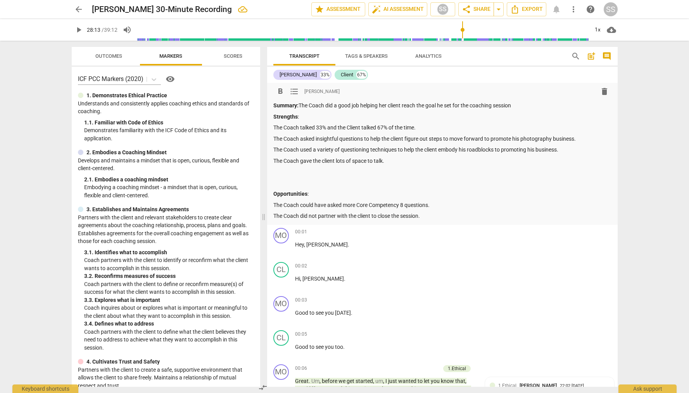
click at [303, 180] on p at bounding box center [443, 183] width 338 height 8
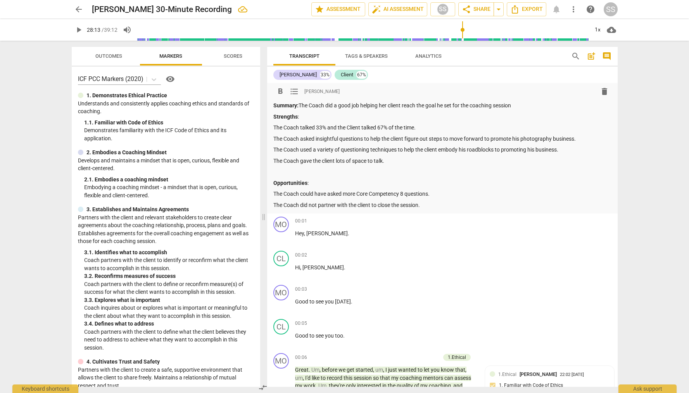
click at [436, 204] on p "The Coach did not partner with the client to close the session." at bounding box center [443, 205] width 338 height 8
click at [437, 194] on p "The Coach could have asked more Core Competency 8 questions." at bounding box center [443, 194] width 338 height 8
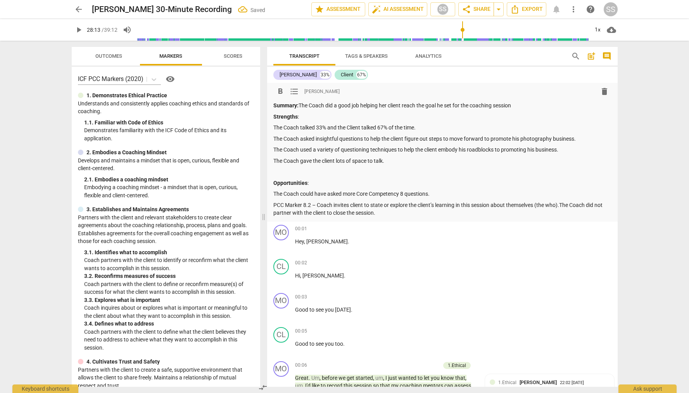
click at [384, 214] on p "PCC Marker 8.2 – Coach invites client to state or explore the client’s learning…" at bounding box center [443, 209] width 338 height 16
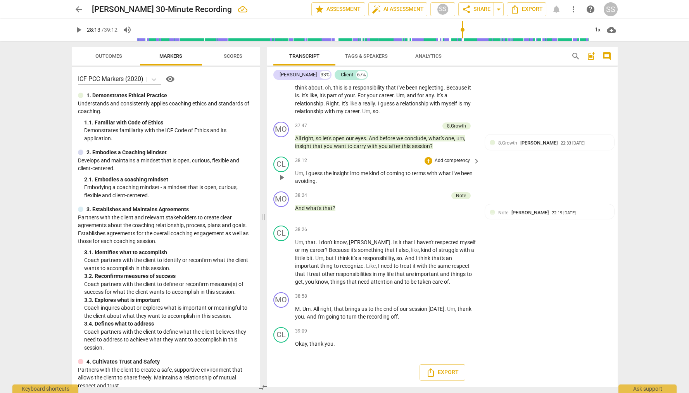
scroll to position [6419, 0]
click at [462, 194] on div "Note" at bounding box center [461, 195] width 10 height 7
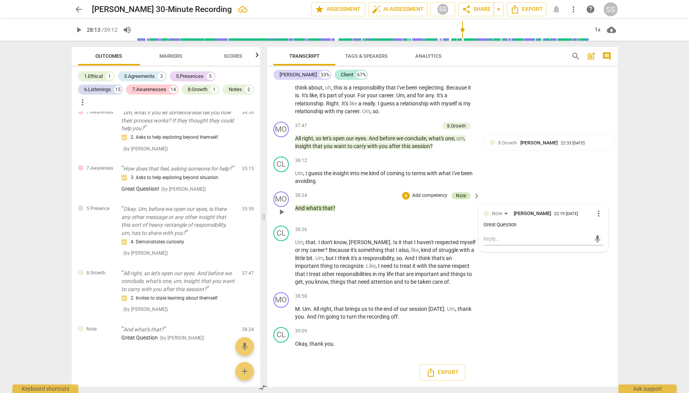
scroll to position [2372, 0]
click at [432, 194] on p "Add competency" at bounding box center [430, 195] width 37 height 7
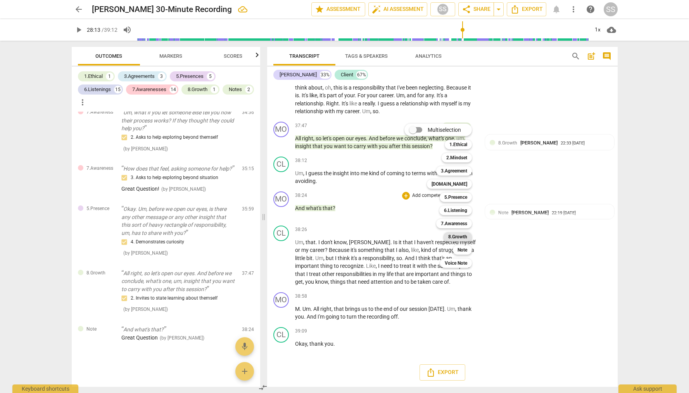
click at [466, 238] on b "8.Growth" at bounding box center [457, 236] width 19 height 9
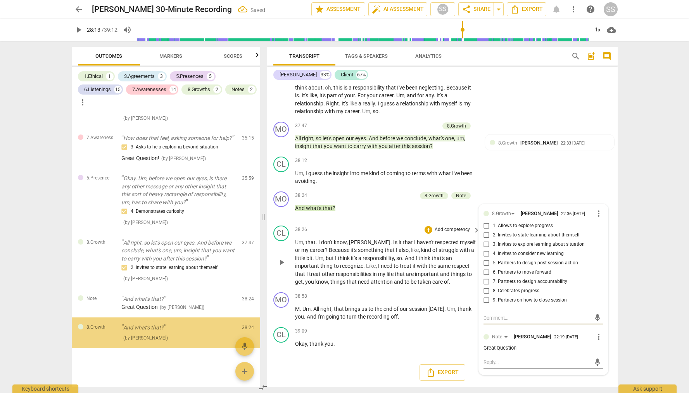
scroll to position [2403, 0]
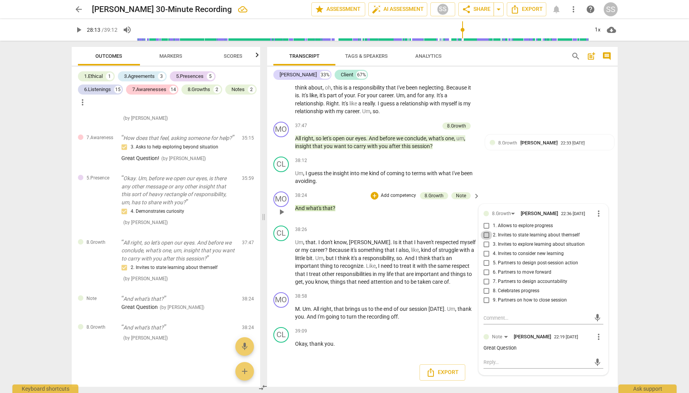
click at [486, 234] on input "2. Invites to state learning about themself" at bounding box center [487, 235] width 12 height 9
click at [524, 184] on div "CL play_arrow pause 38:12 + Add competency keyboard_arrow_right Um , I guess th…" at bounding box center [442, 171] width 351 height 35
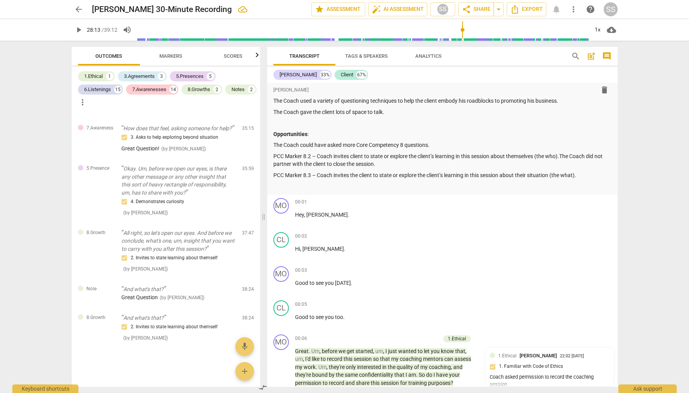
scroll to position [49, 0]
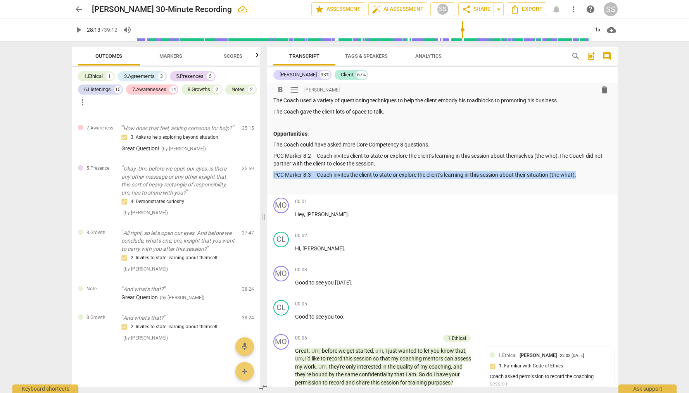
drag, startPoint x: 275, startPoint y: 173, endPoint x: 581, endPoint y: 175, distance: 305.7
click at [581, 175] on p "PCC Marker 8.3 – Coach invites the client to state or explore the client’s lear…" at bounding box center [443, 175] width 338 height 8
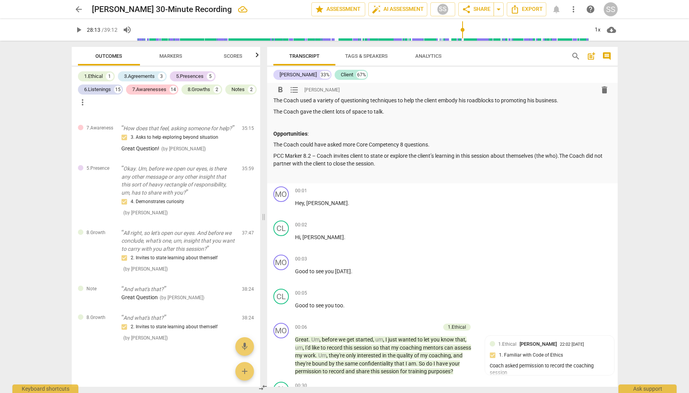
click at [275, 154] on p "PCC Marker 8.2 – Coach invites client to state or explore the client’s learning…" at bounding box center [443, 160] width 338 height 16
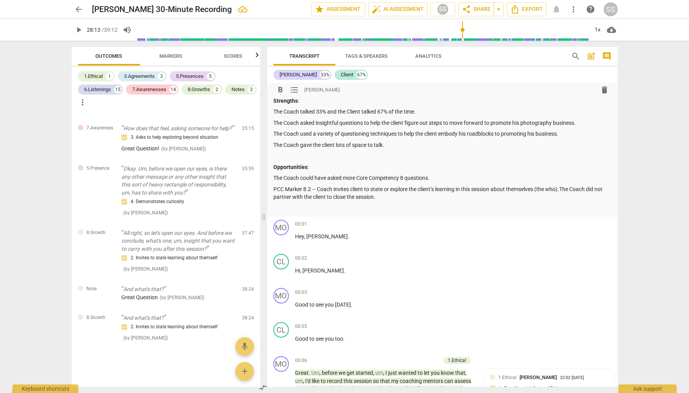
scroll to position [12, 0]
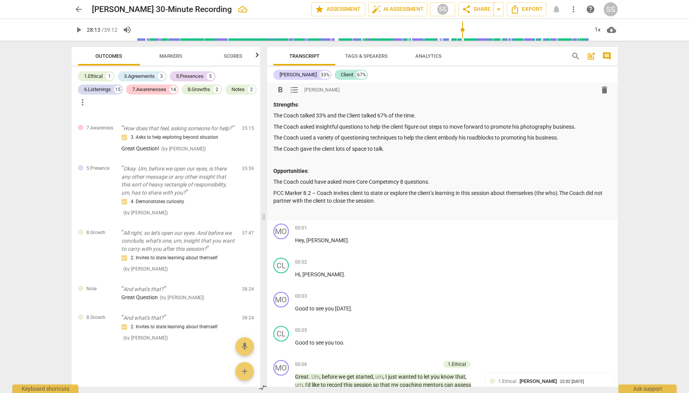
click at [402, 149] on p "The Coach gave the client lots of space to talk." at bounding box center [443, 149] width 338 height 8
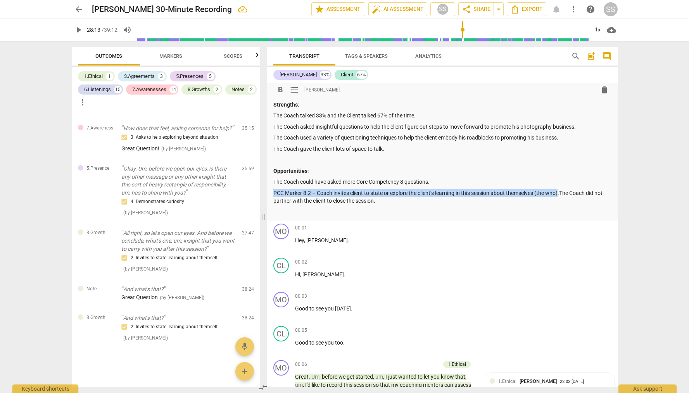
drag, startPoint x: 276, startPoint y: 192, endPoint x: 562, endPoint y: 193, distance: 286.3
click at [563, 192] on p "PCC Marker 8.2 – Coach invites client to state or explore the client’s learning…" at bounding box center [443, 197] width 338 height 16
copy p "PCC Marker 8.2 – Coach invites client to state or explore the client’s learning…"
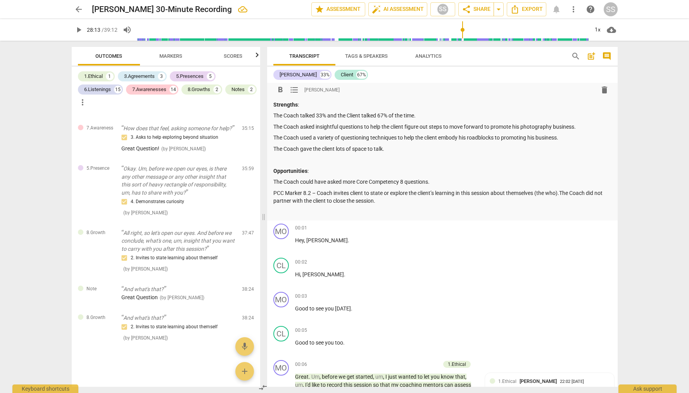
click at [282, 157] on p at bounding box center [443, 160] width 338 height 8
click at [563, 192] on p "PCC Marker 8.2 – Coach invites client to state or explore the client’s learning…" at bounding box center [443, 197] width 338 height 16
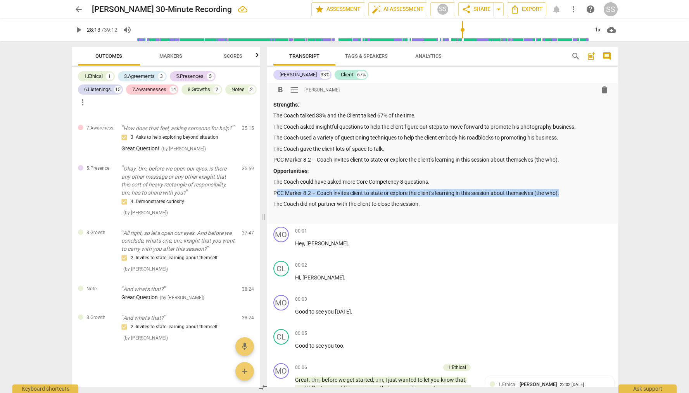
drag, startPoint x: 275, startPoint y: 192, endPoint x: 575, endPoint y: 192, distance: 299.9
click at [575, 192] on p "PCC Marker 8.2 – Coach invites client to state or explore the client’s learning…" at bounding box center [443, 193] width 338 height 8
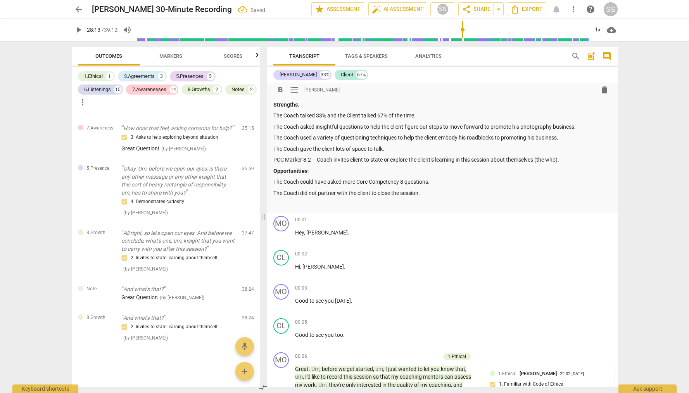
scroll to position [0, 0]
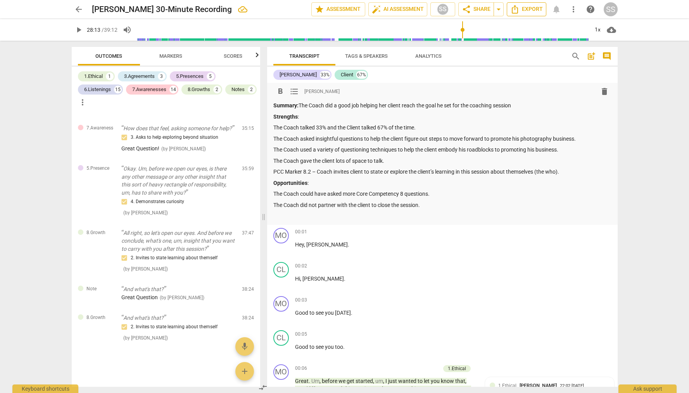
click at [529, 8] on span "Export" at bounding box center [527, 9] width 33 height 9
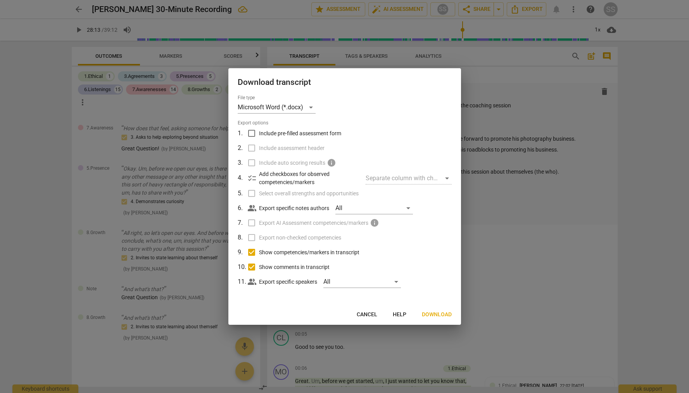
click at [432, 312] on span "Download" at bounding box center [437, 315] width 30 height 8
